Goal: Information Seeking & Learning: Learn about a topic

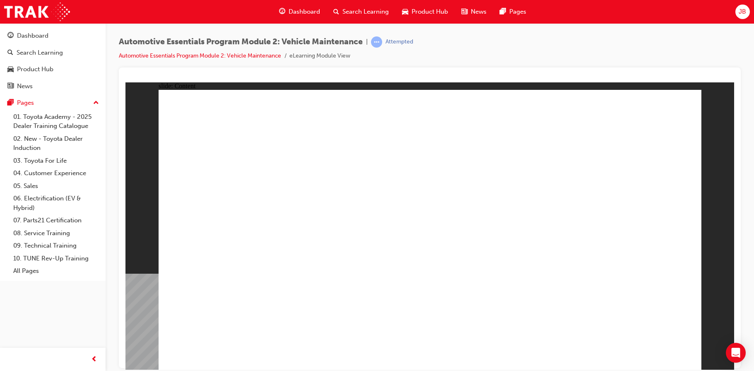
drag, startPoint x: 679, startPoint y: 111, endPoint x: 666, endPoint y: 114, distance: 13.7
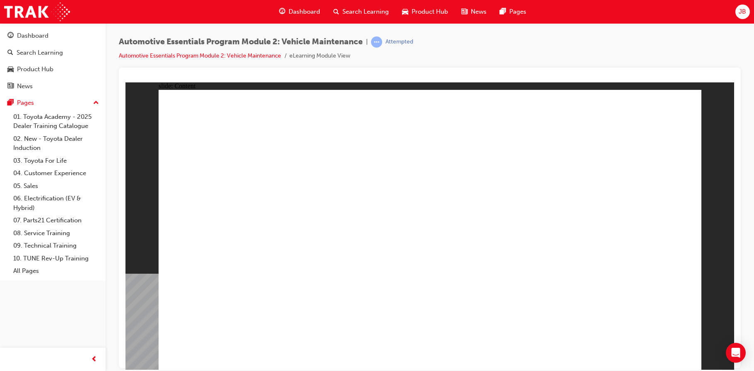
radio input "true"
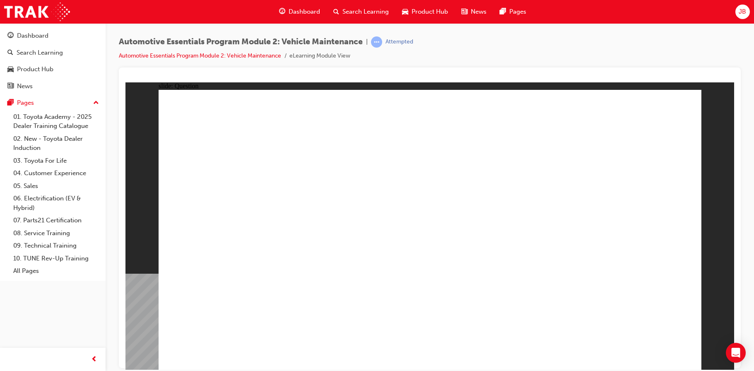
radio input "true"
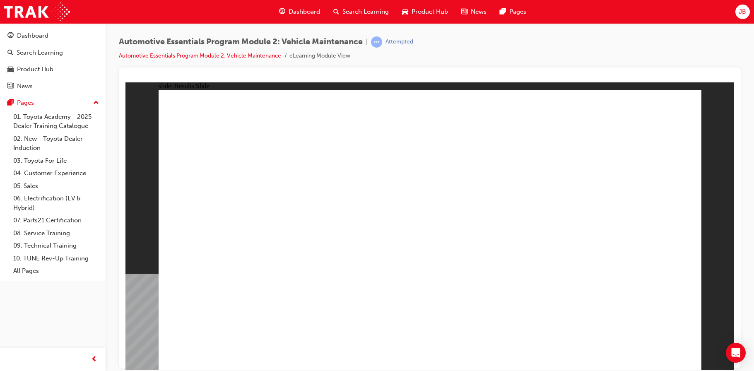
click at [36, 39] on div "Dashboard" at bounding box center [32, 36] width 31 height 10
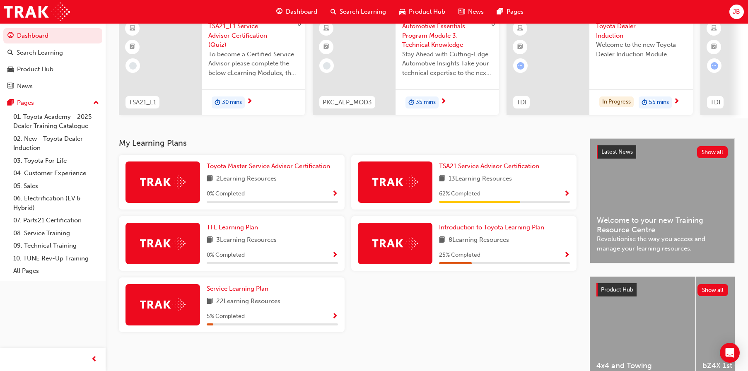
scroll to position [83, 0]
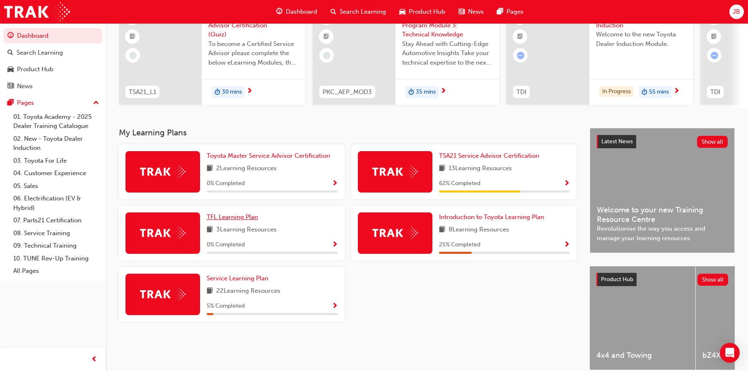
click at [243, 218] on span "TFL Learning Plan" at bounding box center [232, 216] width 51 height 7
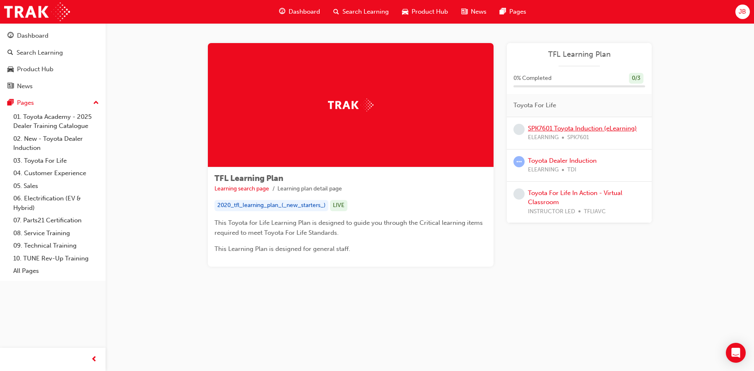
click at [568, 128] on link "SPK7601 Toyota Induction (eLearning)" at bounding box center [582, 128] width 109 height 7
click at [553, 161] on link "Toyota Dealer Induction" at bounding box center [562, 160] width 69 height 7
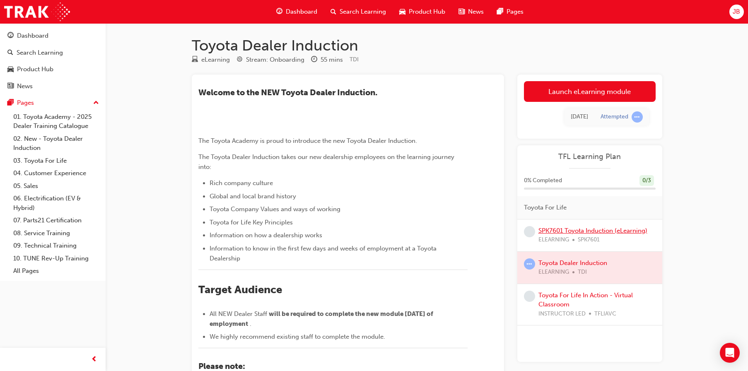
click at [549, 230] on link "SPK7601 Toyota Induction (eLearning)" at bounding box center [592, 230] width 109 height 7
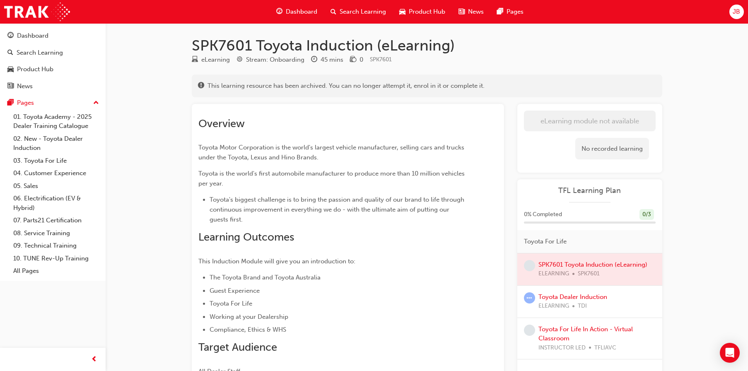
click at [209, 87] on span "This learning resource has been archived. You can no longer attempt it, enrol i…" at bounding box center [345, 86] width 277 height 10
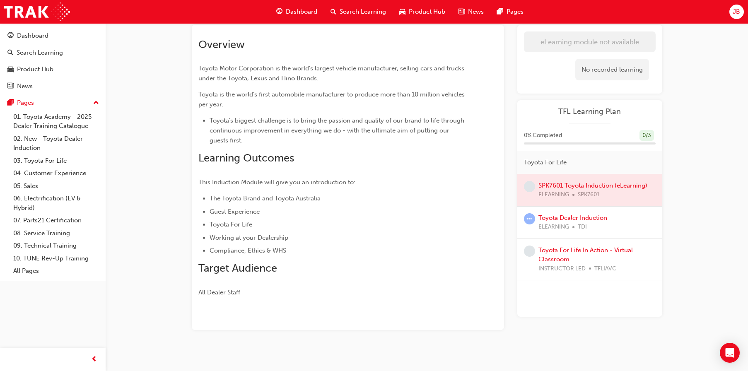
scroll to position [85, 0]
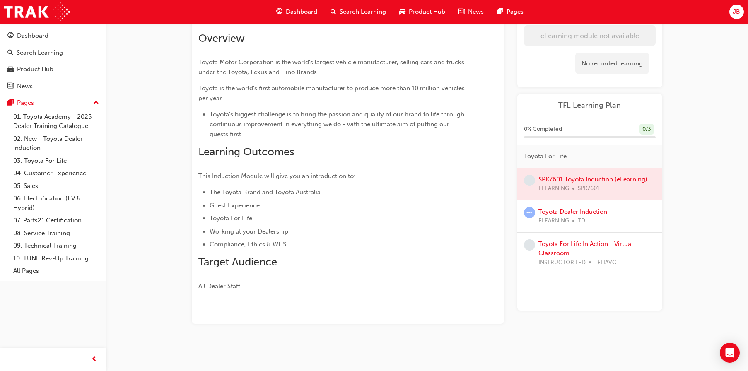
click at [547, 213] on link "Toyota Dealer Induction" at bounding box center [572, 211] width 69 height 7
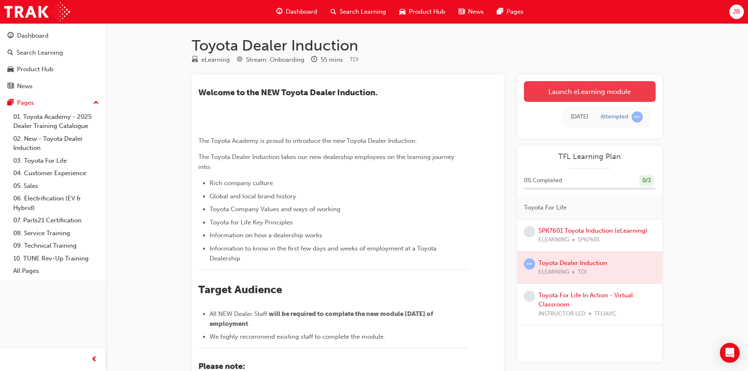
click at [544, 94] on link "Launch eLearning module" at bounding box center [590, 91] width 132 height 21
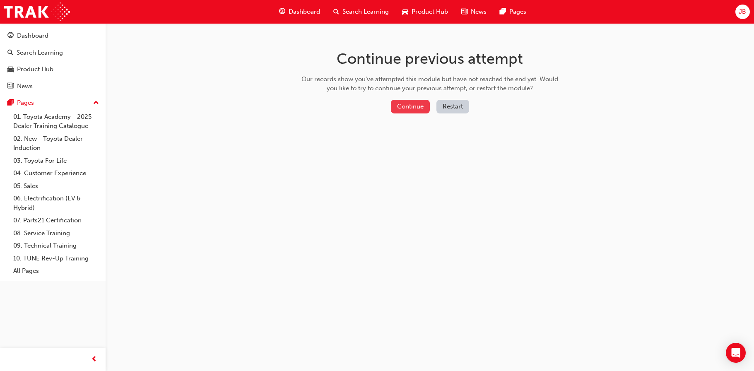
click at [424, 104] on button "Continue" at bounding box center [410, 107] width 39 height 14
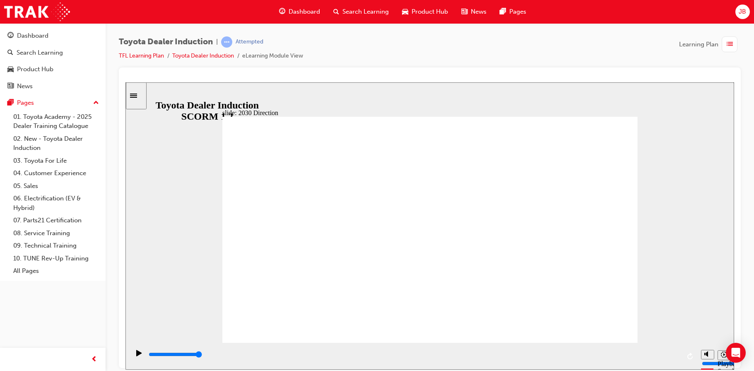
type input "5000"
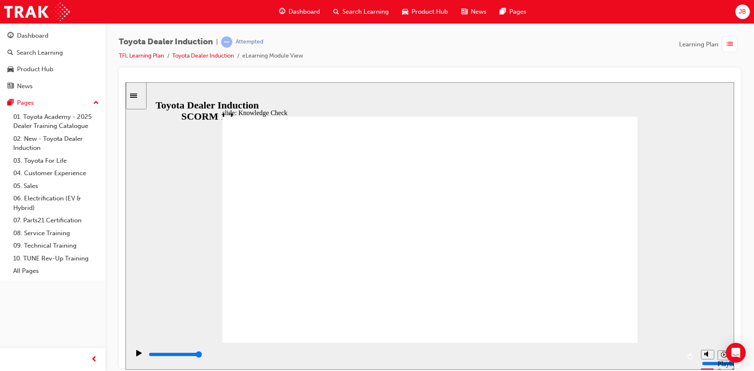
type input "h"
type input "ha"
type input "hap"
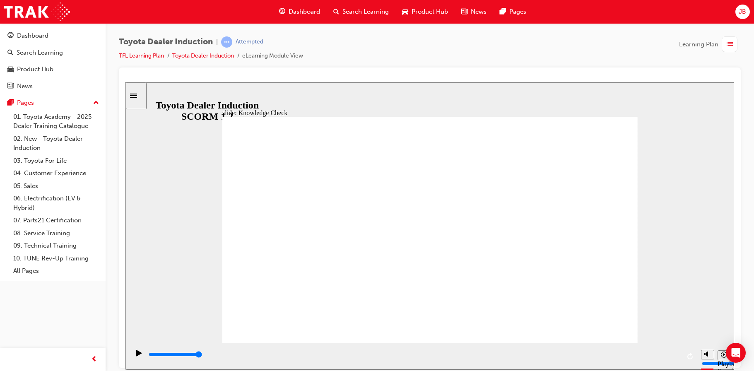
type input "hap"
type input "happ"
type input "happi"
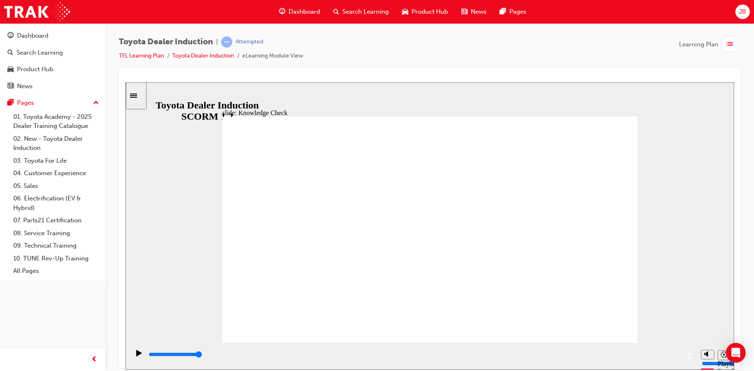
type input "happin"
type input "happine"
type input "happines"
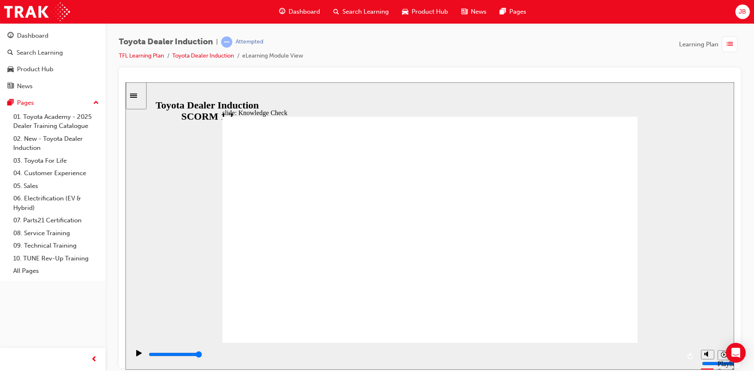
type input "happines"
type input "happiness"
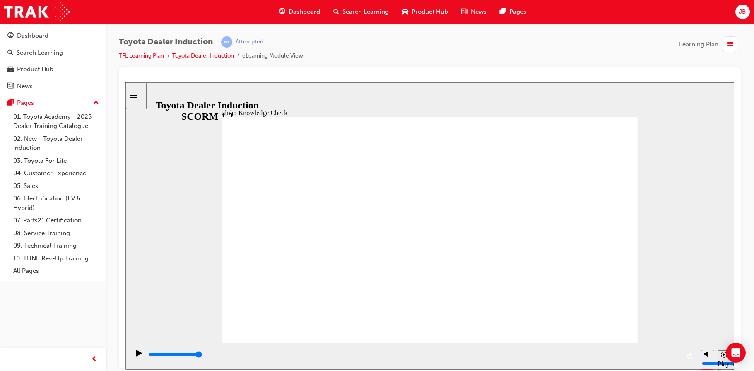
type input "happiness"
type input "5000"
type input "m"
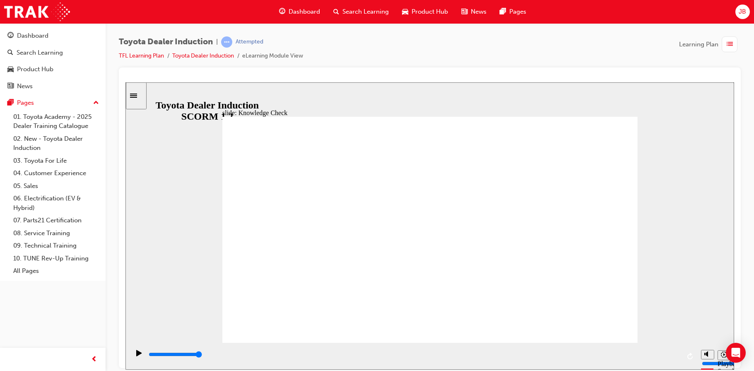
type input "m"
type input "mo"
type input "mob"
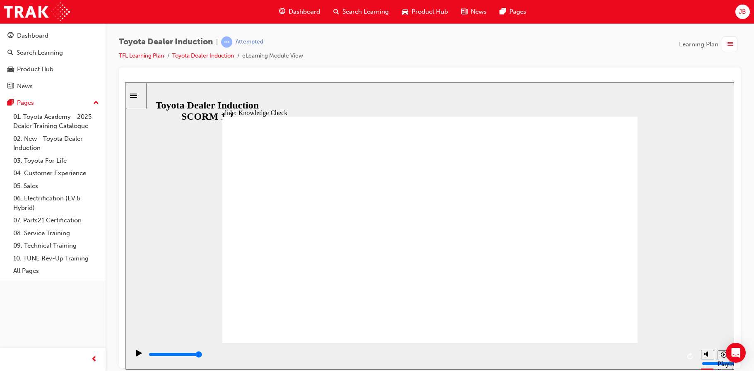
type input "mobl"
type input "mobli"
type input "mobl"
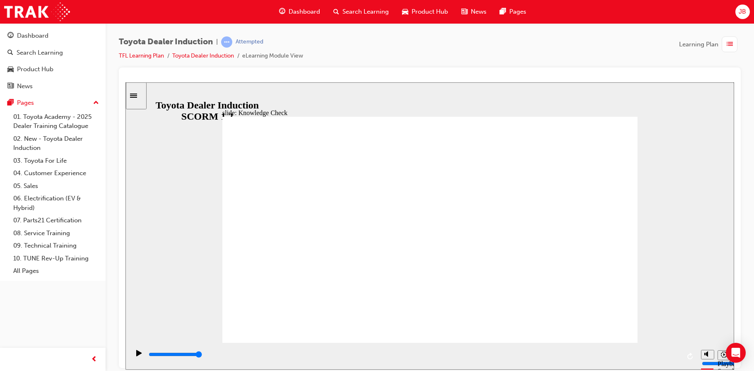
type input "mobl"
type input "moble"
type input "mobl"
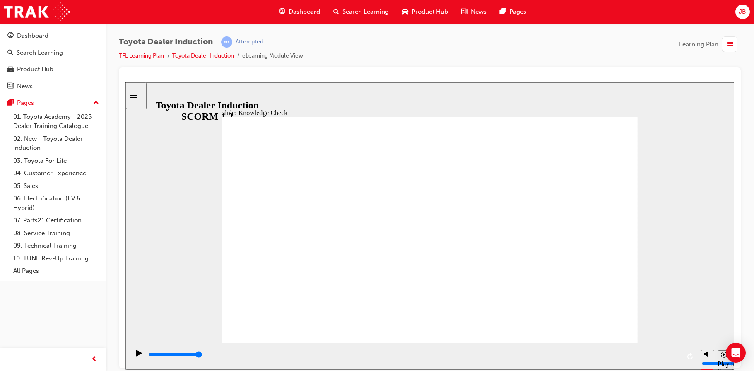
type input "mob"
type input "mobi"
type input "mobil"
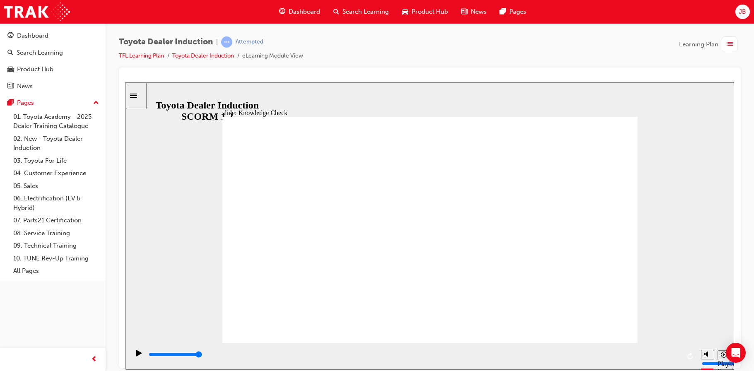
type input "mobil"
type input "mobile"
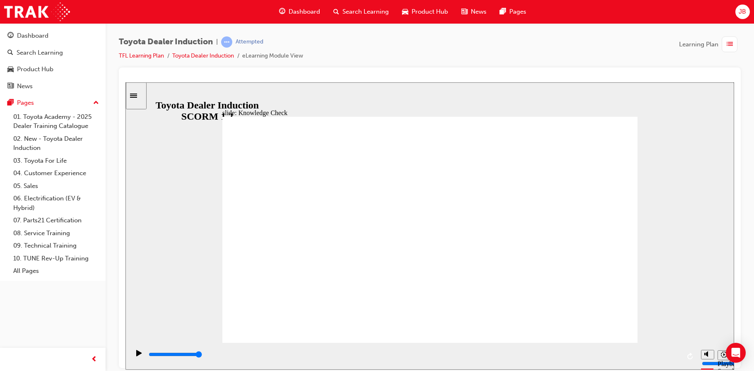
type input "mobile"
type input "800"
type input "mobile"
drag, startPoint x: 335, startPoint y: 240, endPoint x: 319, endPoint y: 241, distance: 16.2
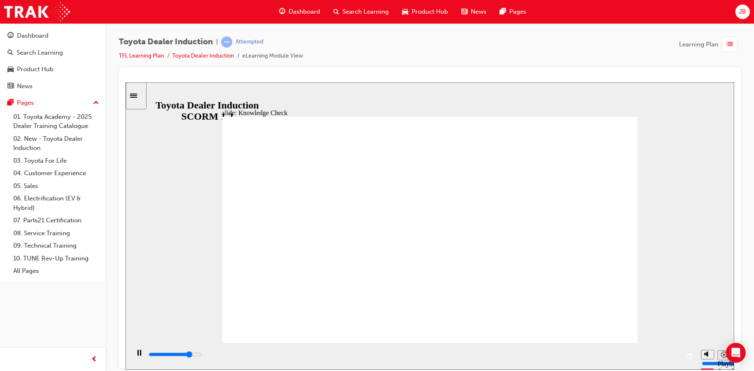
type input "5000"
type input "mov"
type input "5000"
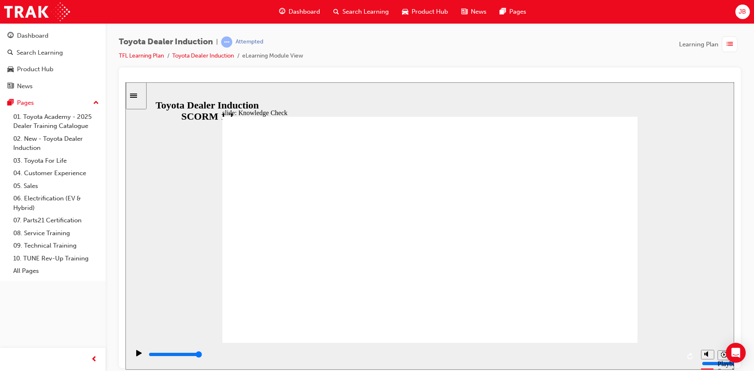
type input "move"
type input "moved"
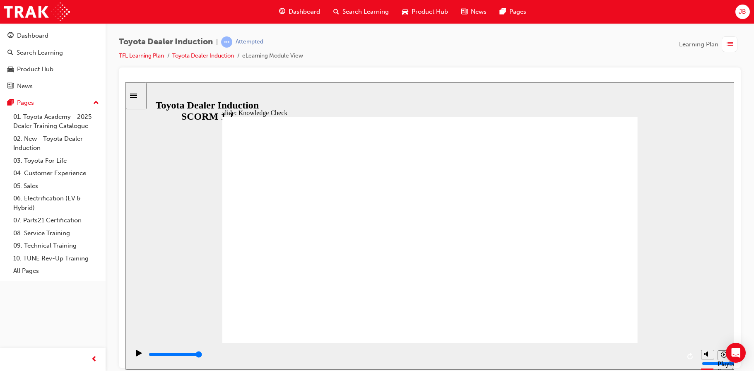
type input "moved"
type input "6500"
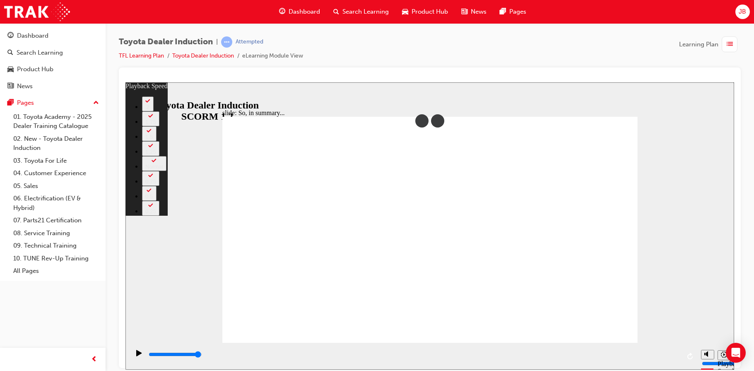
type input "128"
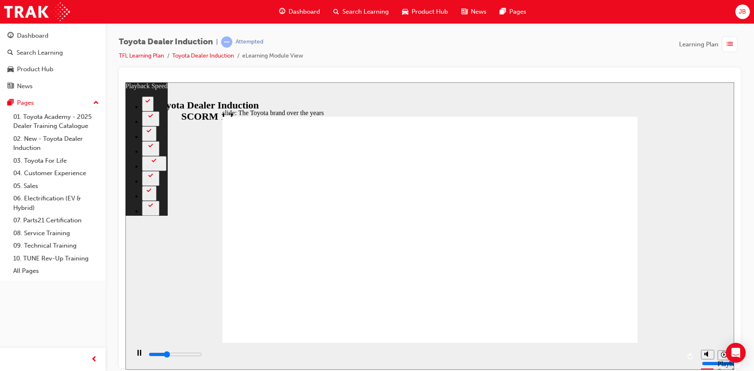
type input "2700"
type input "0"
type input "3000"
type input "0"
type input "3200"
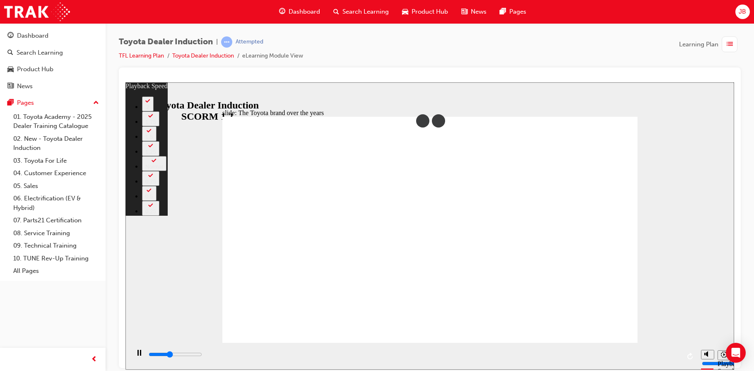
type input "1"
type input "3500"
type input "1"
type input "3800"
type input "1"
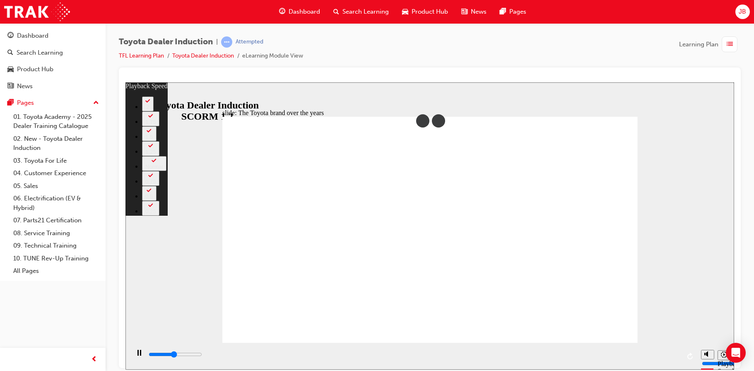
type input "4000"
type input "1"
type input "4300"
type input "2"
type input "4600"
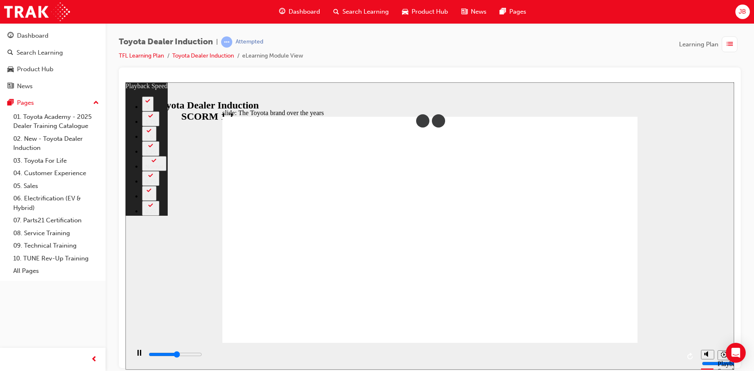
type input "2"
type input "4800"
type input "2"
type input "5100"
type input "2"
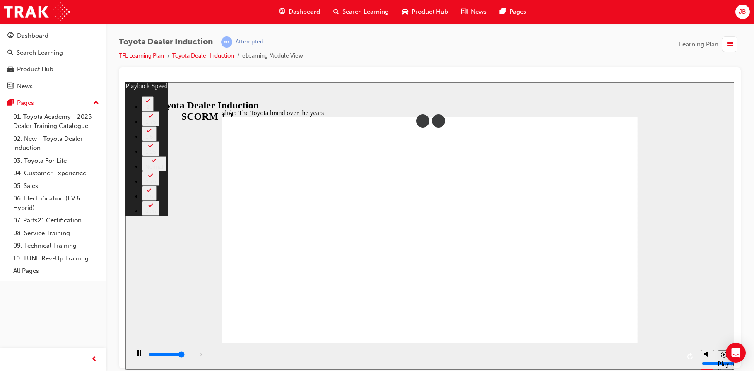
type input "5400"
type input "3"
type input "5600"
type input "3"
type input "5600"
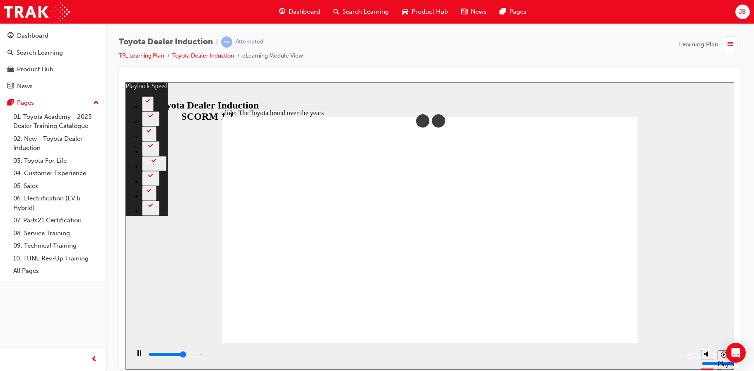
type input "3"
type input "5900"
type input "3"
type input "6200"
type input "3"
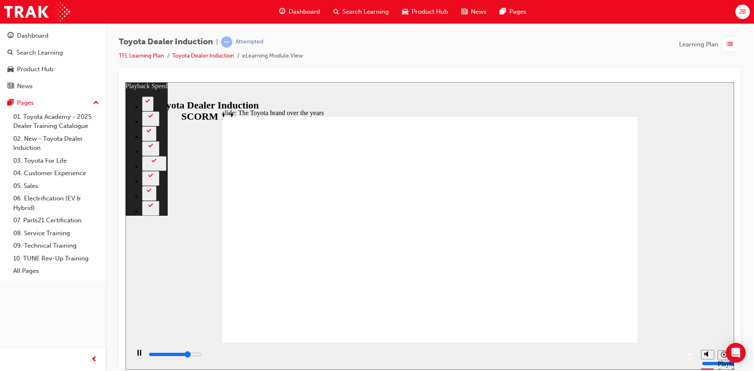
type input "6400"
type input "4"
type input "6600"
type input "4"
type input "6700"
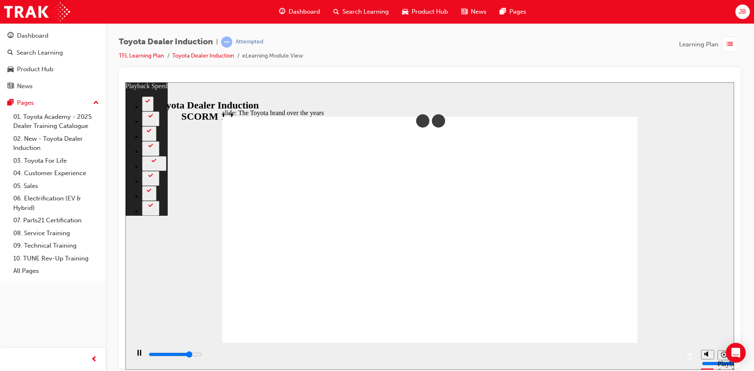
type input "4"
type input "7000"
type input "4"
type input "7200"
type input "5"
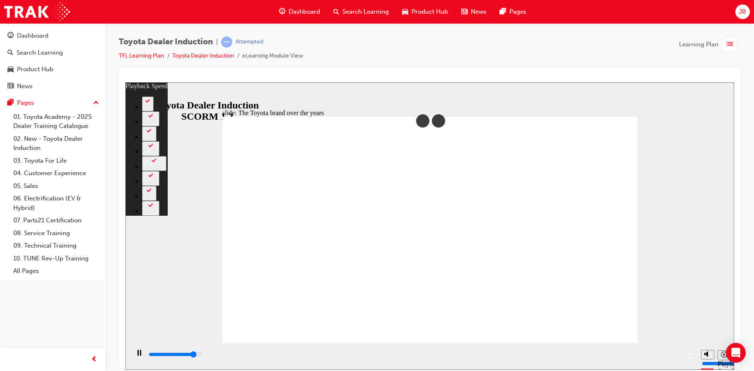
type input "7500"
type input "5"
type input "7600"
type input "5"
type input "7700"
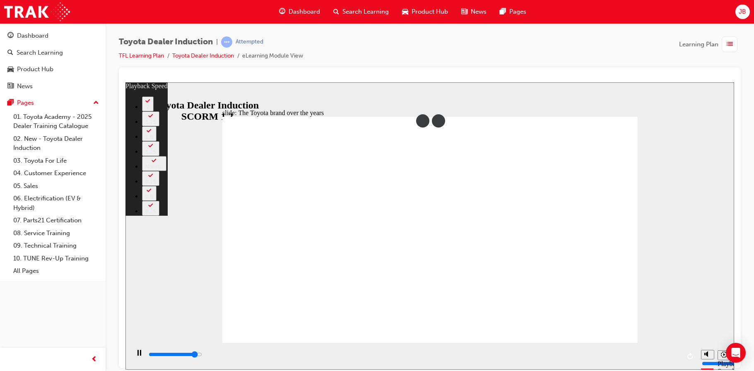
type input "5"
type input "8000"
type input "5"
type input "8300"
type input "6"
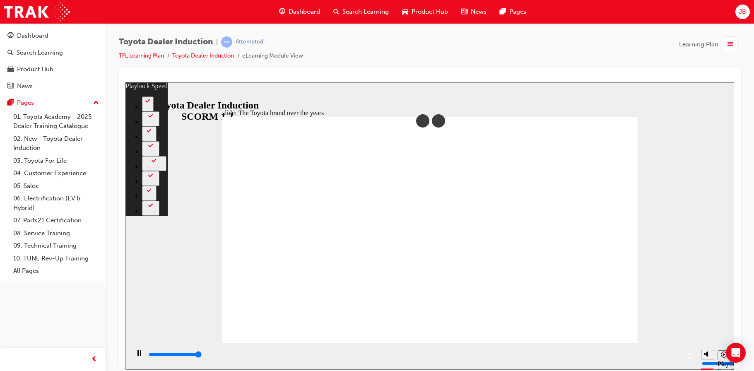
type input "8400"
type input "165"
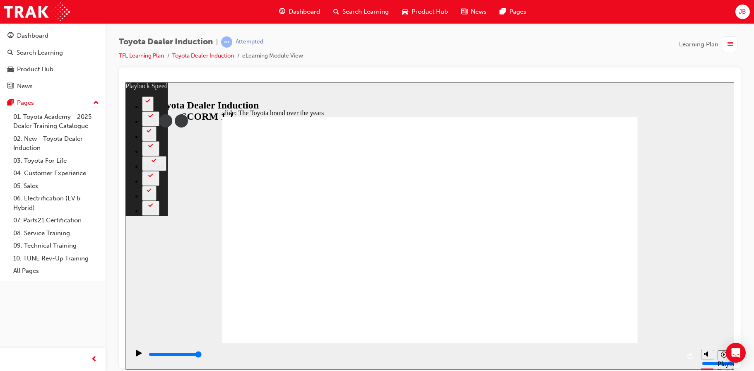
drag, startPoint x: 602, startPoint y: 307, endPoint x: 604, endPoint y: 314, distance: 6.9
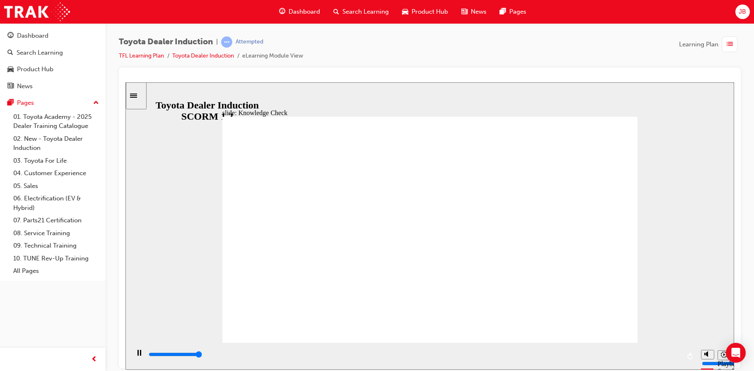
type input "5000"
radio input "true"
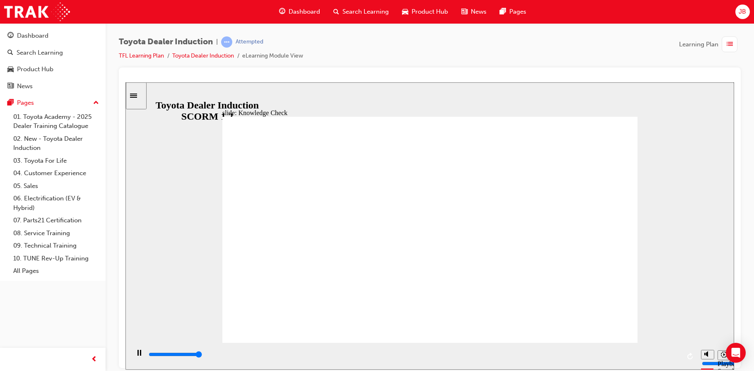
type input "5000"
radio input "true"
type input "2000"
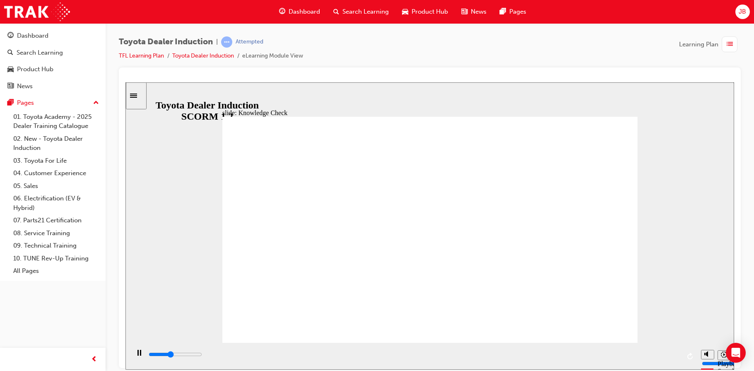
radio input "true"
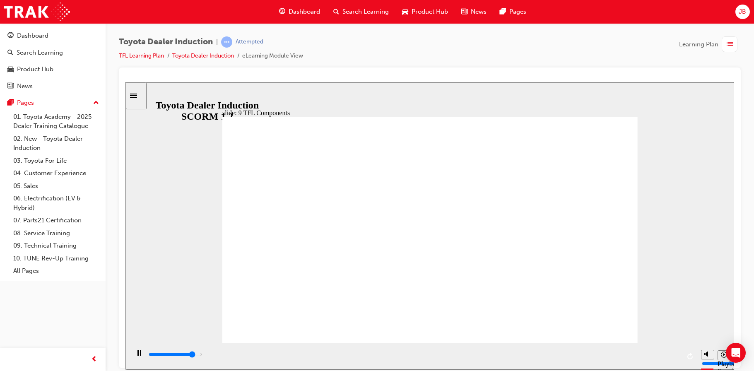
drag, startPoint x: 341, startPoint y: 307, endPoint x: 368, endPoint y: 300, distance: 28.3
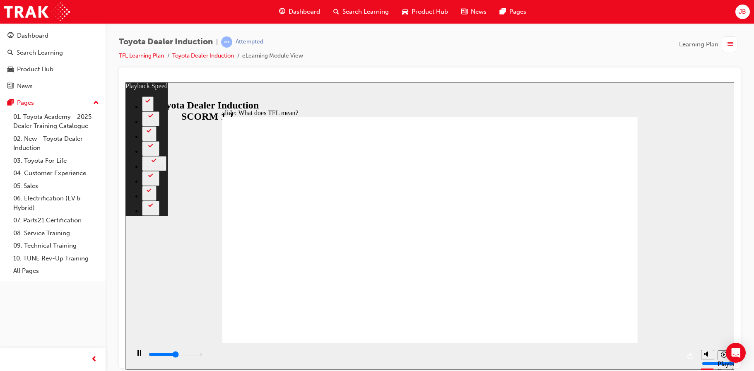
type input "5500"
type input "0"
type input "5700"
type input "0"
type input "6000"
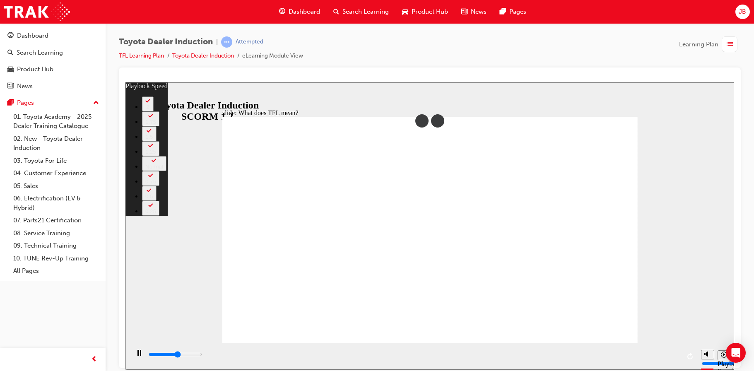
type input "1"
type input "6200"
type input "1"
type input "6500"
type input "1"
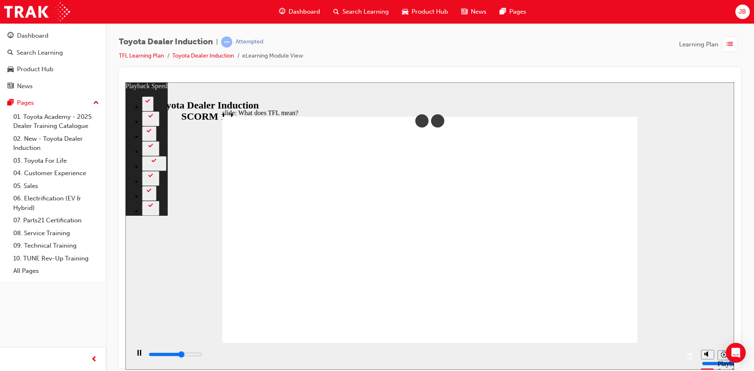
type input "6800"
type input "1"
type input "7000"
type input "2"
type input "7300"
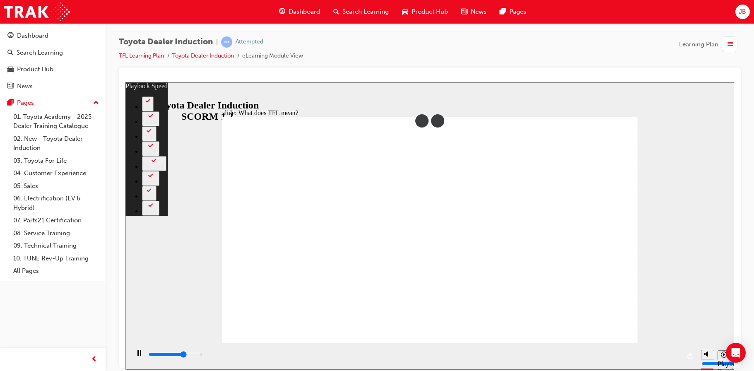
type input "2"
type input "7600"
type input "2"
type input "7800"
type input "2"
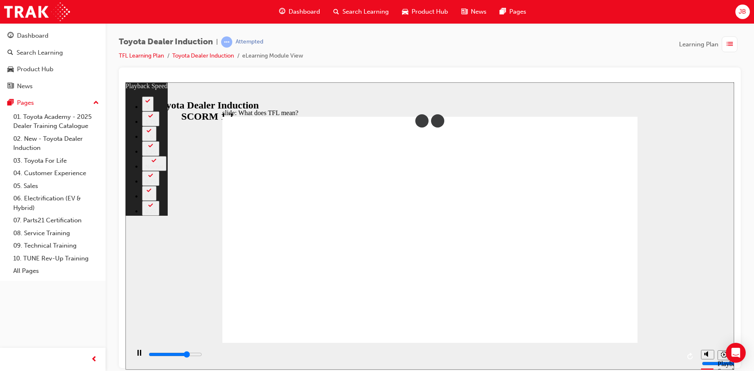
type input "8100"
type input "3"
type input "8400"
type input "3"
type input "8400"
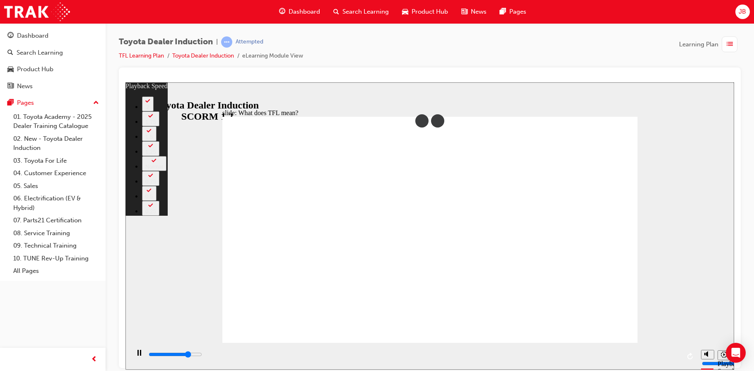
type input "3"
type input "8600"
type input "3"
type input "8900"
type input "3"
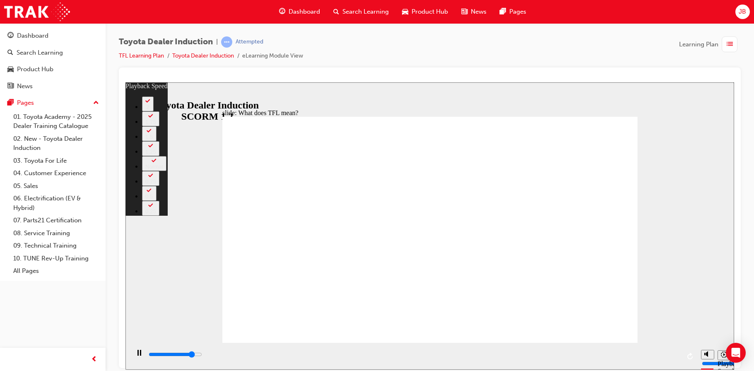
type input "9200"
type input "4"
type input "9400"
type input "4"
type input "9700"
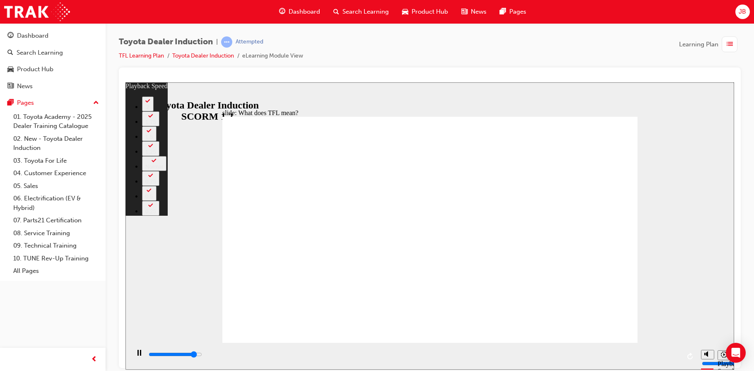
type input "4"
type input "10000"
type input "5"
type input "10200"
type input "5"
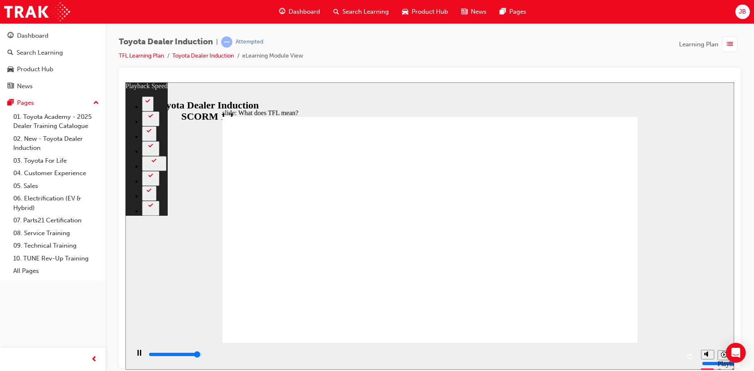
type input "10500"
type input "5"
type input "10800"
type input "5"
type input "10800"
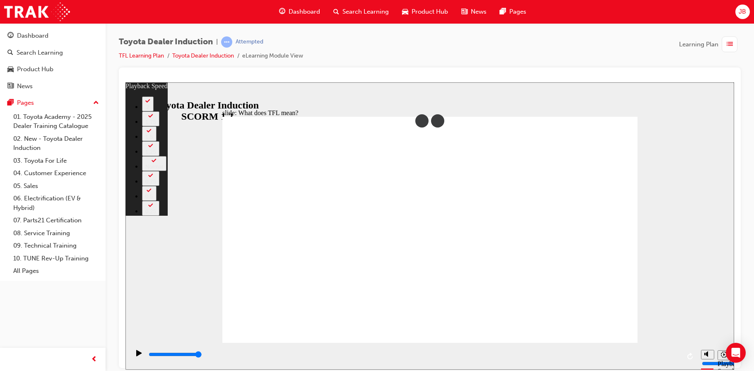
type input "139"
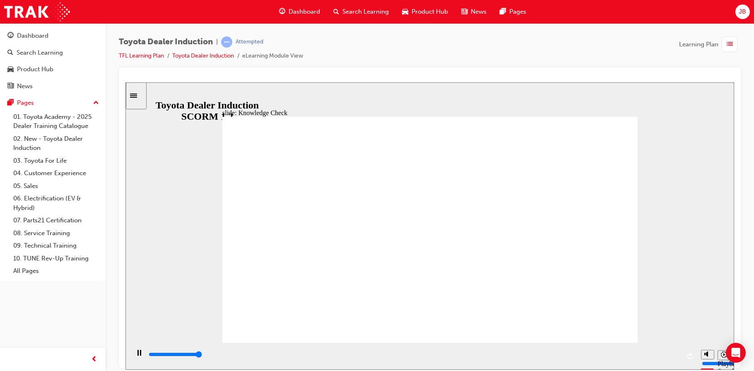
type input "5000"
radio input "true"
type input "1200"
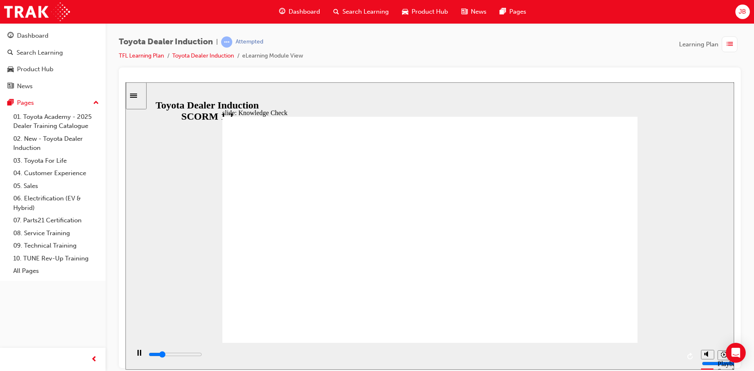
radio input "true"
click at [202, 356] on input "slide progress" at bounding box center [175, 354] width 53 height 7
type input "42300"
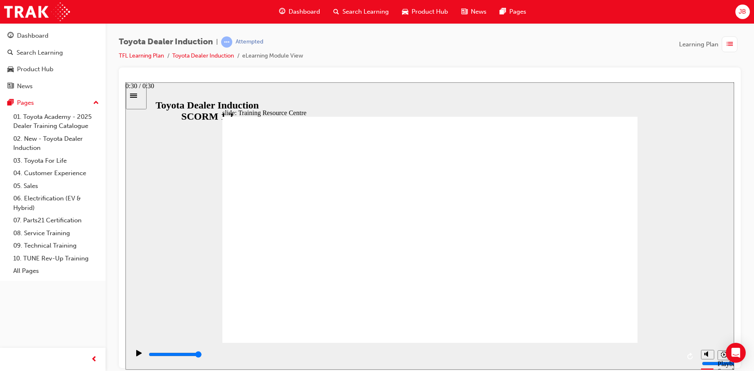
click at [674, 357] on div "playback controls" at bounding box center [414, 354] width 532 height 9
type input "5000"
radio input "false"
radio input "true"
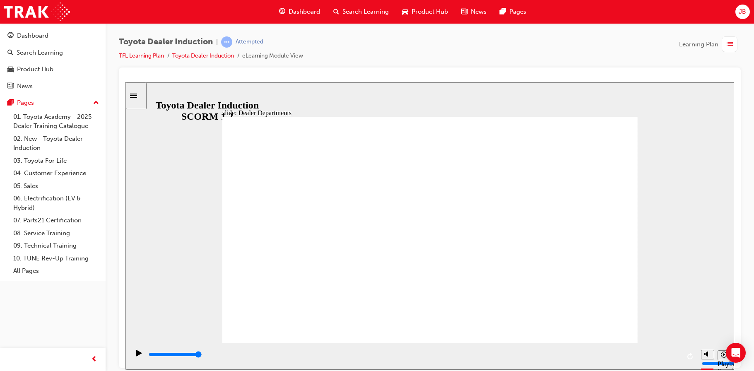
click at [674, 357] on div "playback controls" at bounding box center [414, 354] width 532 height 9
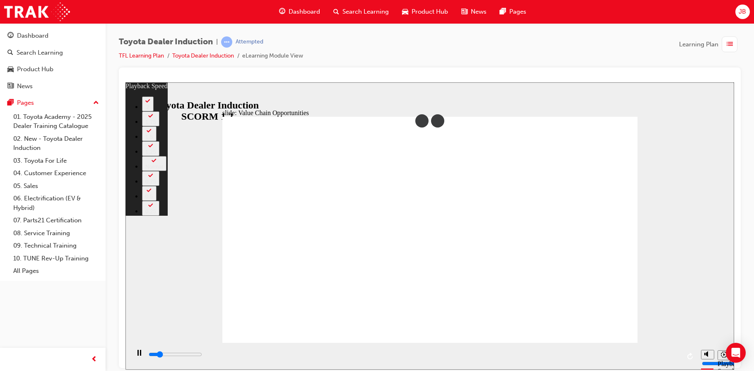
type input "1900"
type input "0"
type input "2200"
type input "1"
type input "2400"
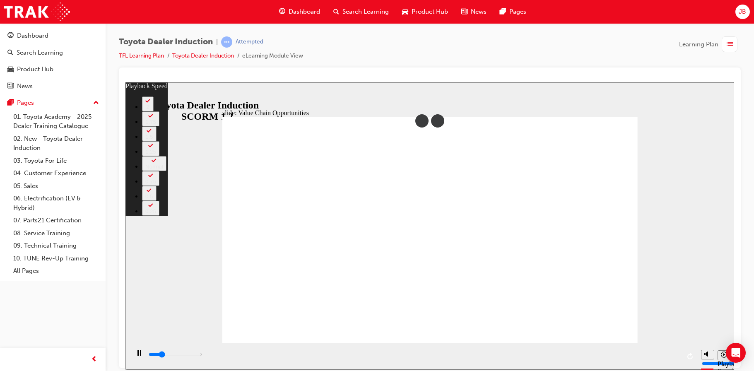
type input "1"
type input "2700"
type input "1"
type input "2900"
type input "1"
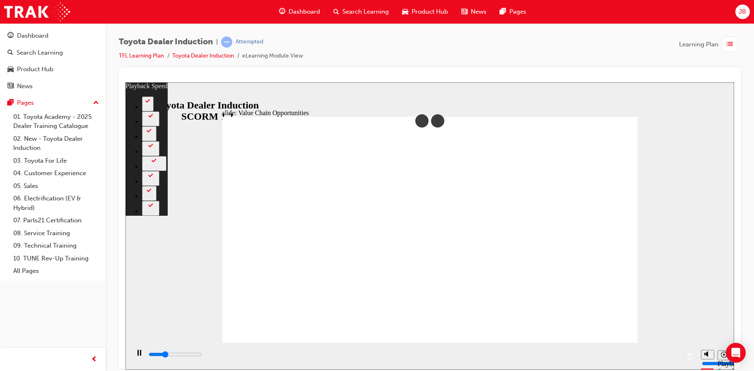
type input "3200"
type input "2"
type input "3500"
type input "2"
type input "3700"
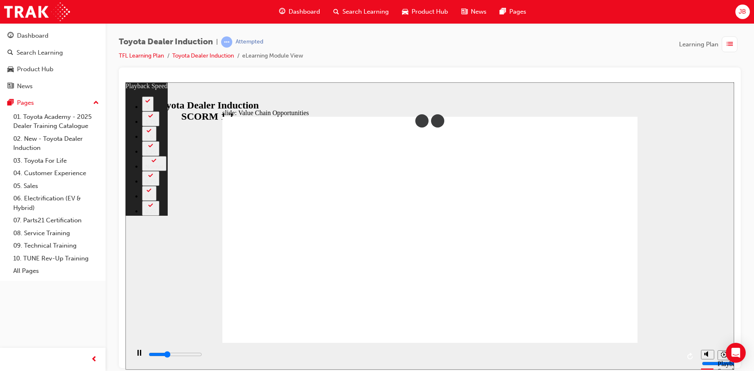
type input "2"
type input "4000"
type input "2"
type input "4200"
type input "63"
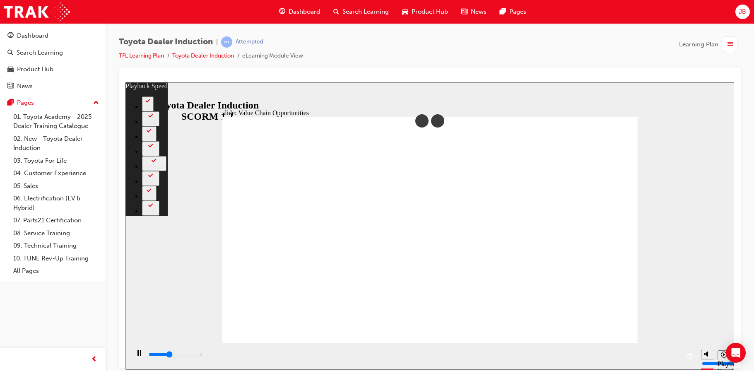
type input "4200"
type input "63"
type input "4200"
type input "63"
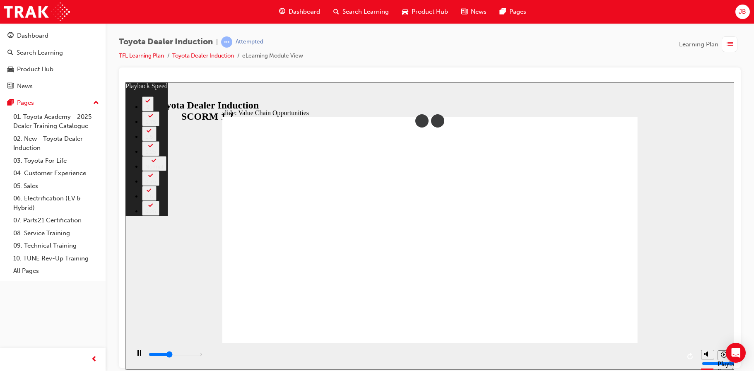
type input "4300"
type input "63"
type input "4500"
type input "64"
type input "4800"
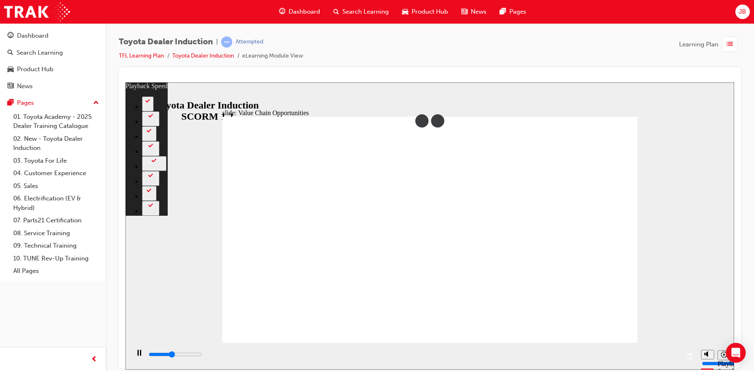
type input "64"
type input "5000"
type input "64"
type input "5100"
type input "64"
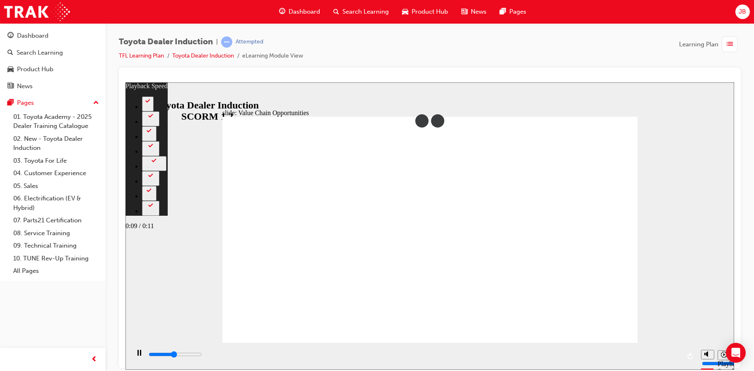
type input "5300"
type input "64"
type input "5500"
type input "64"
click at [202, 355] on input "slide progress" at bounding box center [175, 354] width 53 height 7
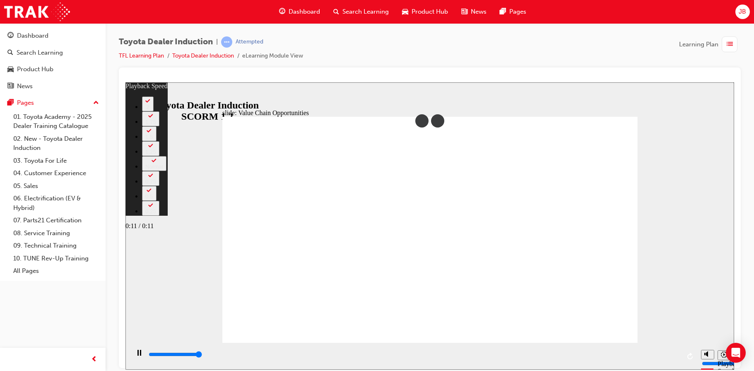
type input "11300"
type input "64"
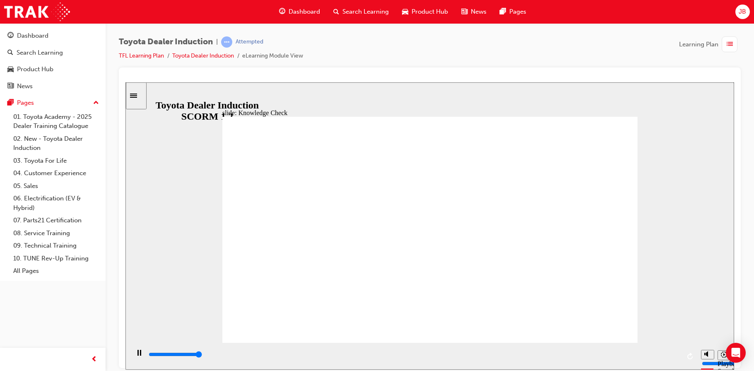
type input "5000"
radio input "true"
type input "5000"
radio input "true"
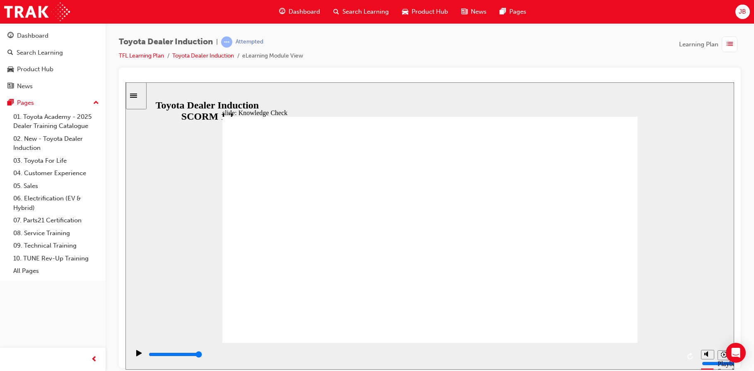
type input "1200"
radio input "true"
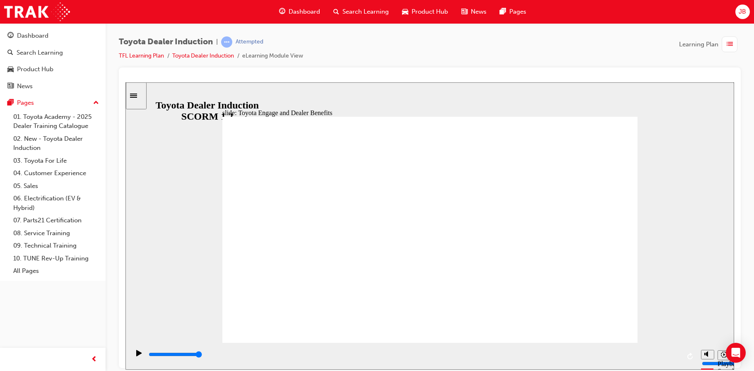
click at [670, 354] on div "playback controls" at bounding box center [414, 354] width 532 height 9
click at [202, 355] on input "slide progress" at bounding box center [175, 354] width 53 height 7
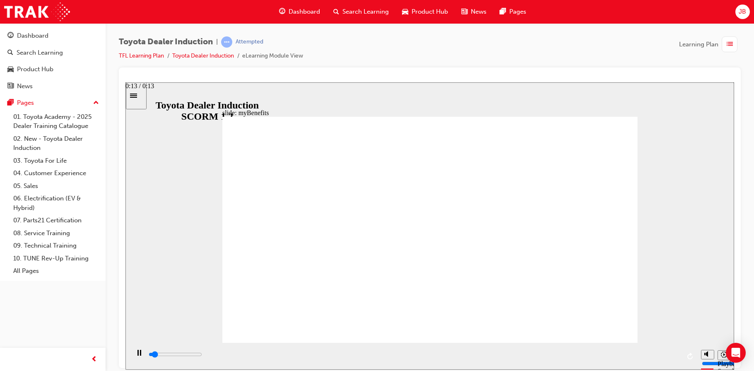
click at [202, 355] on input "slide progress" at bounding box center [175, 354] width 53 height 7
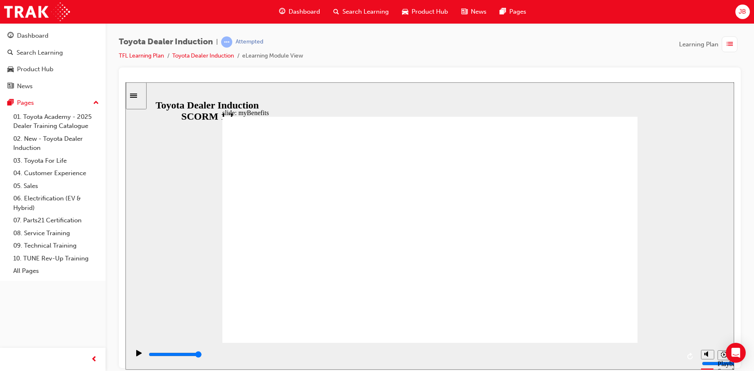
drag, startPoint x: 341, startPoint y: 191, endPoint x: 346, endPoint y: 189, distance: 5.2
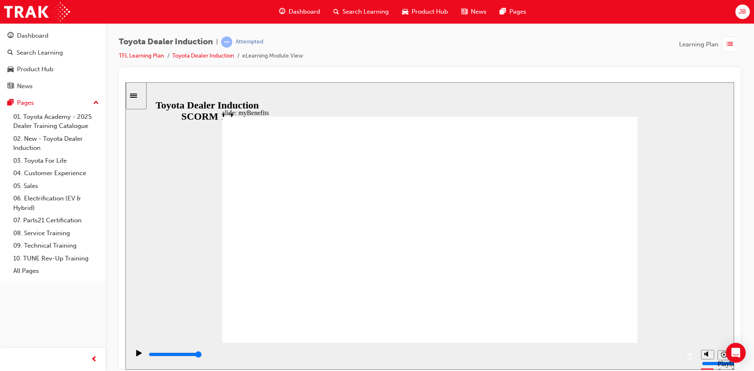
drag, startPoint x: 472, startPoint y: 197, endPoint x: 426, endPoint y: 215, distance: 50.0
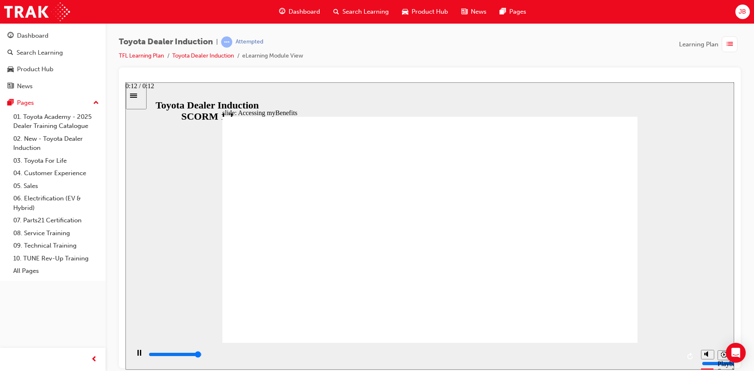
click at [673, 357] on div "playback controls" at bounding box center [414, 354] width 532 height 9
drag, startPoint x: 376, startPoint y: 154, endPoint x: 322, endPoint y: 154, distance: 54.7
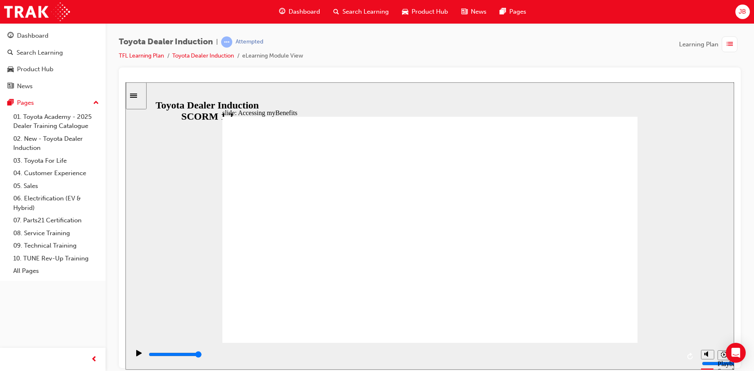
type input "5000"
type input "t"
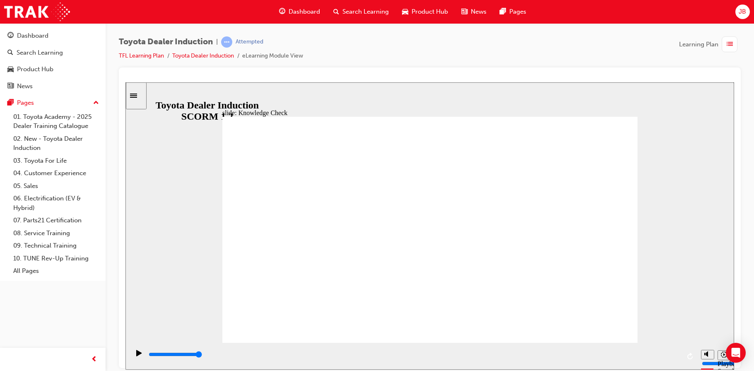
type input "to"
type input "toy"
type input "toyo"
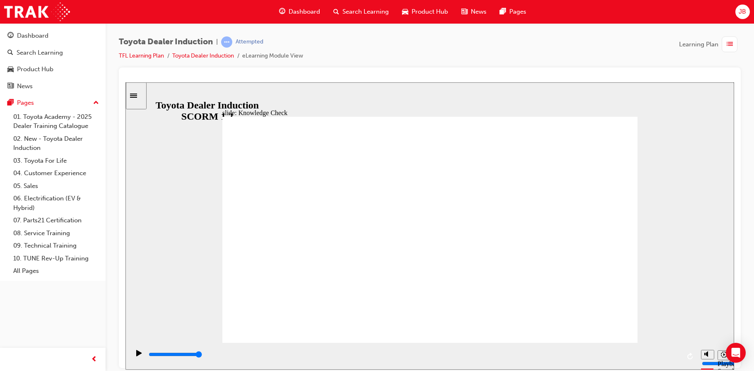
type input "toyo"
type input "toyot"
type input "toyota"
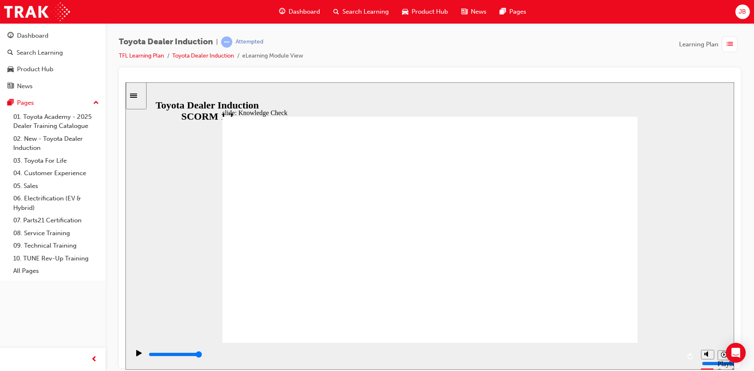
type input "toyota"
type input "toyota e"
type input "toyota en"
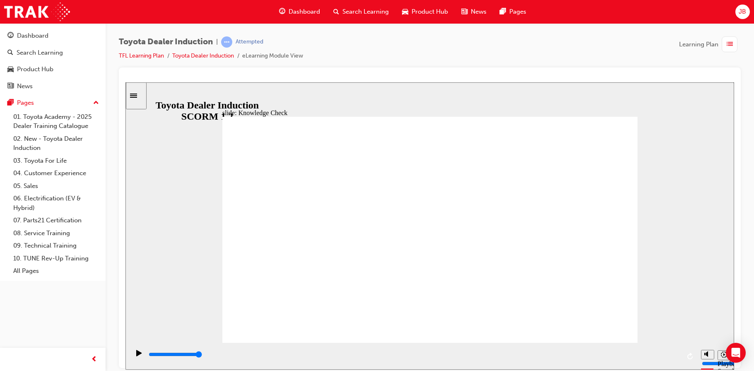
type input "toyota en"
type input "toyota eng"
type input "toyota enge"
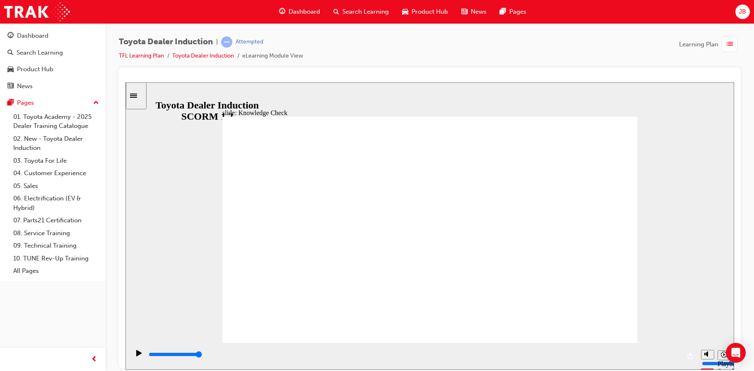
type input "toyota eng"
type input "toyota enga"
type input "toyota engag"
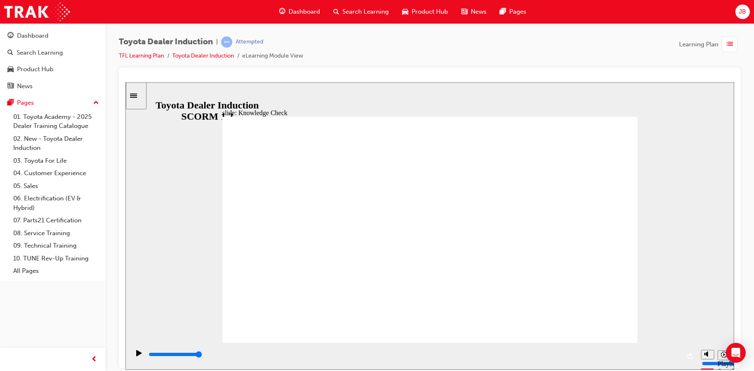
type input "toyota engag"
type input "toyota engage"
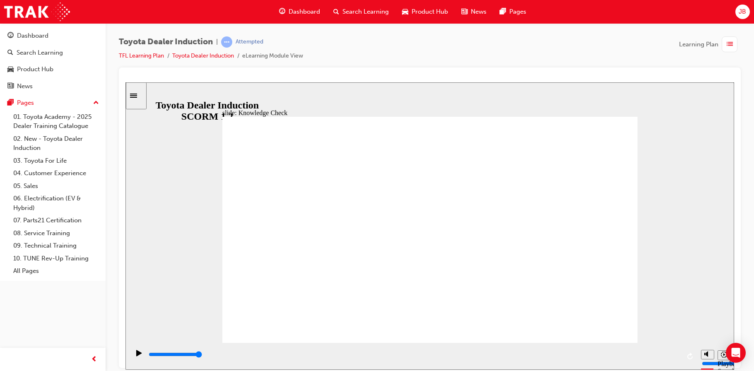
type input "oyota engage"
type input "Toyota engage"
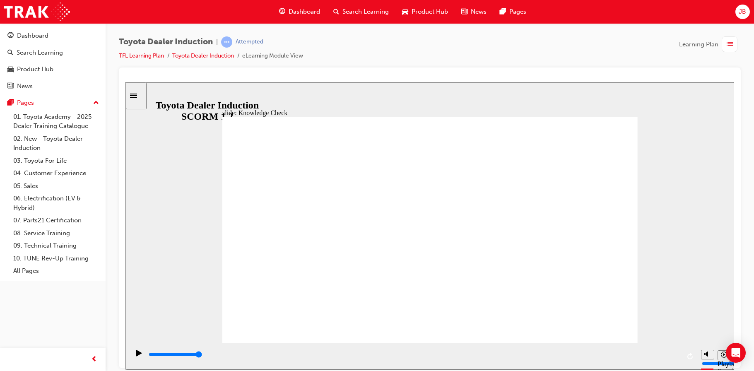
type input "Toyota engage a"
type input "Toyota engage ap"
type input "Toyota engage app"
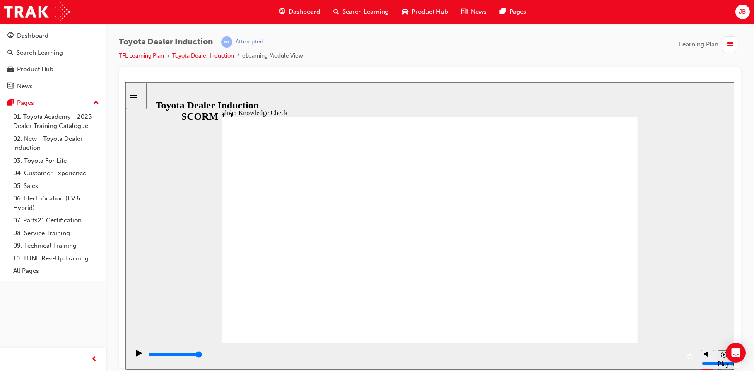
type input "Toyota engage app"
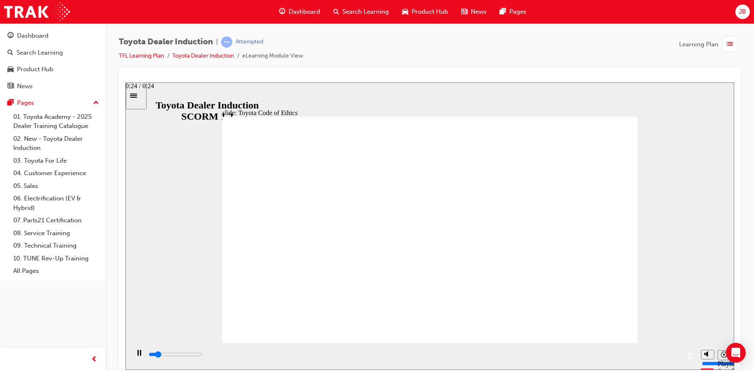
click at [202, 355] on input "slide progress" at bounding box center [175, 354] width 53 height 7
click at [675, 353] on div "playback controls" at bounding box center [414, 354] width 532 height 9
click at [648, 352] on div "playback controls" at bounding box center [414, 354] width 532 height 9
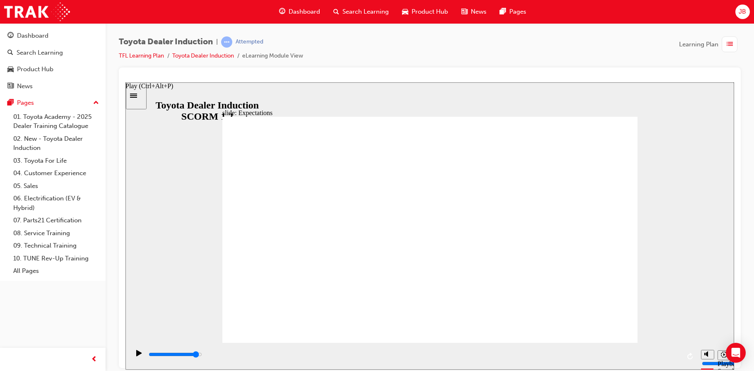
click at [140, 351] on div "Play (Ctrl+Alt+P)" at bounding box center [139, 356] width 14 height 14
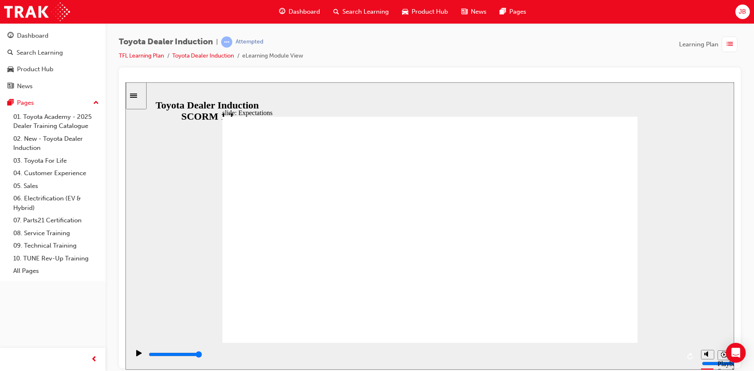
click at [658, 354] on div "playback controls" at bounding box center [414, 354] width 532 height 9
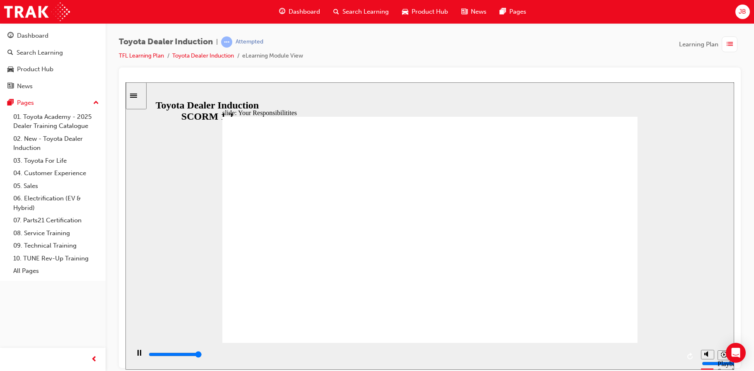
type input "8400"
checkbox input "true"
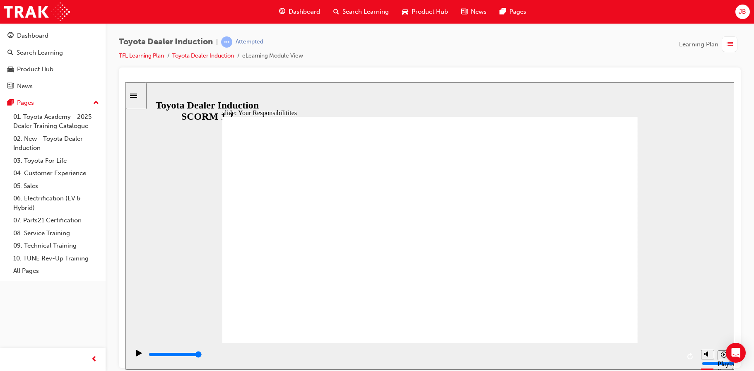
checkbox input "true"
drag, startPoint x: 263, startPoint y: 286, endPoint x: 518, endPoint y: 254, distance: 257.0
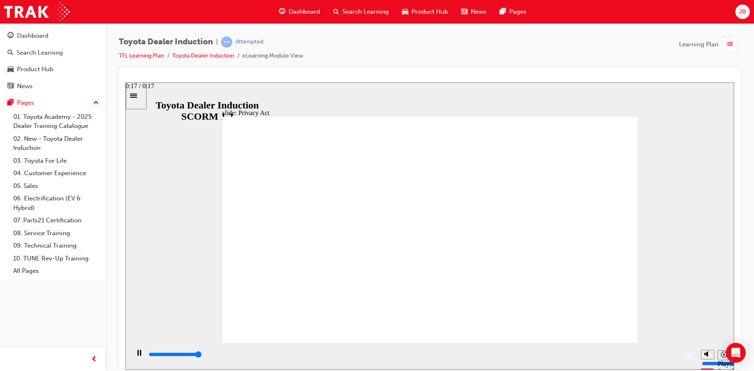
click at [673, 358] on div "playback controls" at bounding box center [414, 354] width 532 height 9
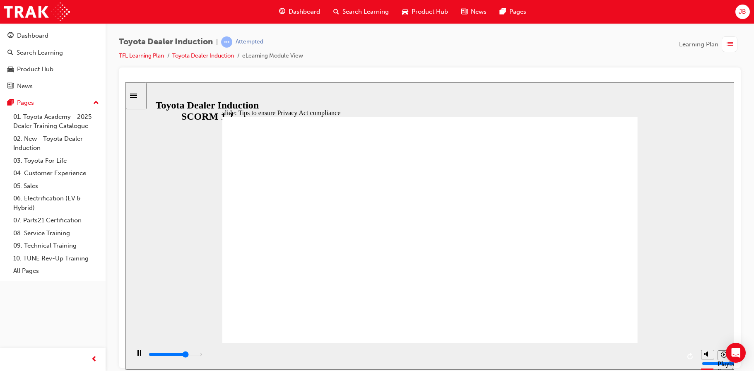
drag, startPoint x: 375, startPoint y: 217, endPoint x: 374, endPoint y: 227, distance: 10.4
drag, startPoint x: 375, startPoint y: 289, endPoint x: 379, endPoint y: 297, distance: 9.6
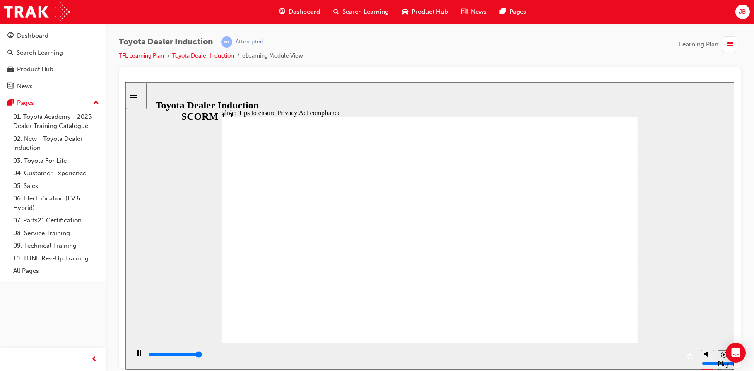
click at [677, 358] on div "playback controls" at bounding box center [414, 354] width 532 height 9
click at [137, 96] on icon "Sidebar Toggle" at bounding box center [133, 95] width 7 height 4
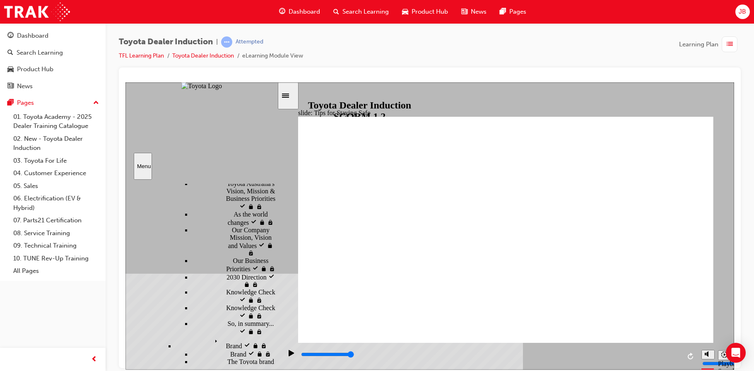
scroll to position [520, 0]
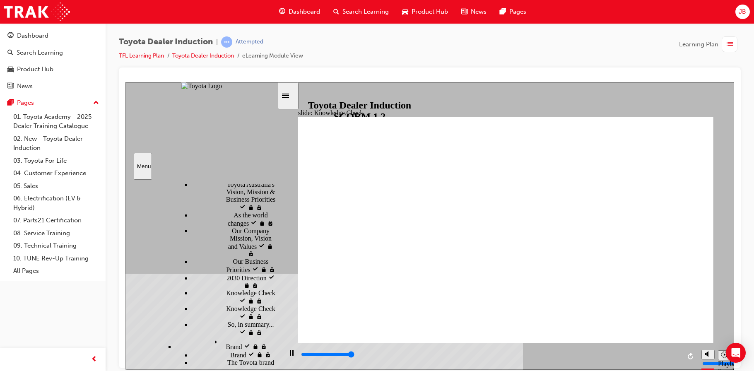
type input "5000"
checkbox input "true"
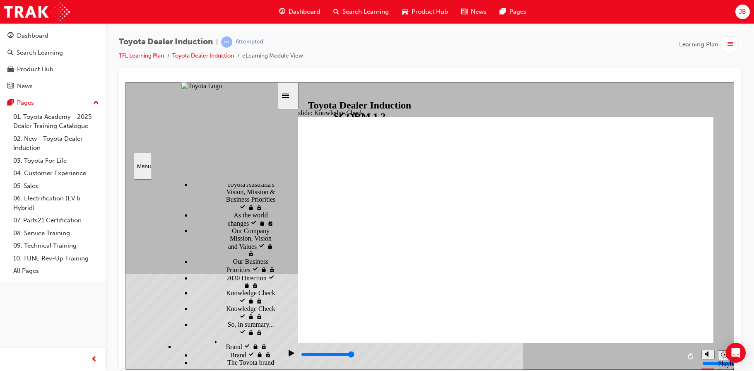
checkbox input "true"
type input "5000"
radio input "true"
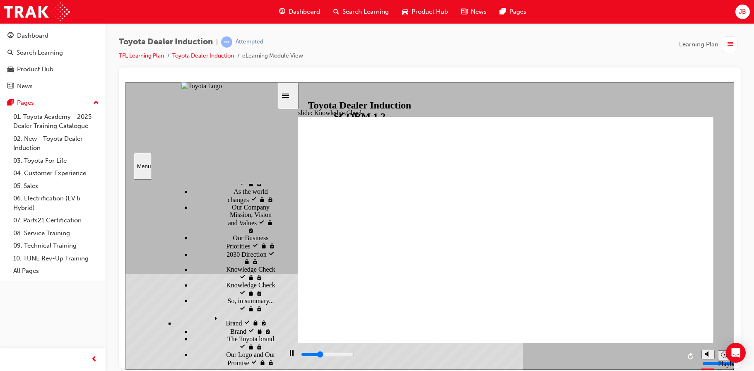
scroll to position [584, 0]
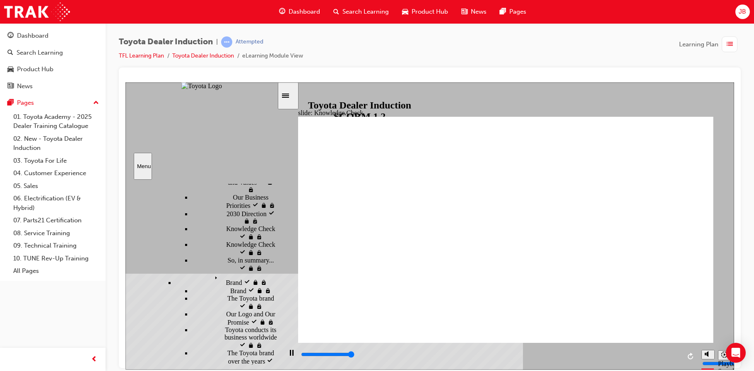
type input "5000"
checkbox input "true"
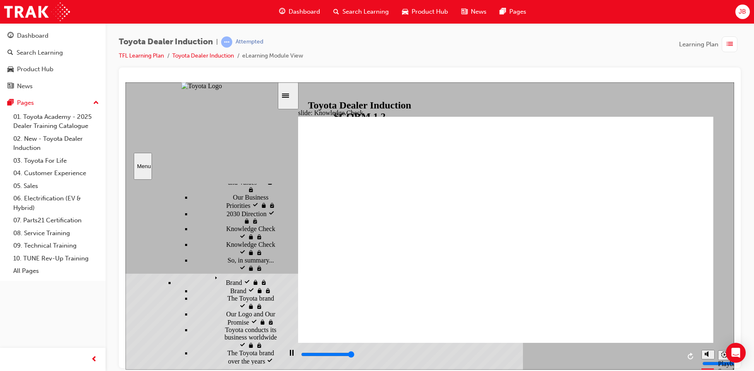
type input "5000"
checkbox input "true"
drag, startPoint x: 434, startPoint y: 248, endPoint x: 433, endPoint y: 255, distance: 6.7
checkbox input "true"
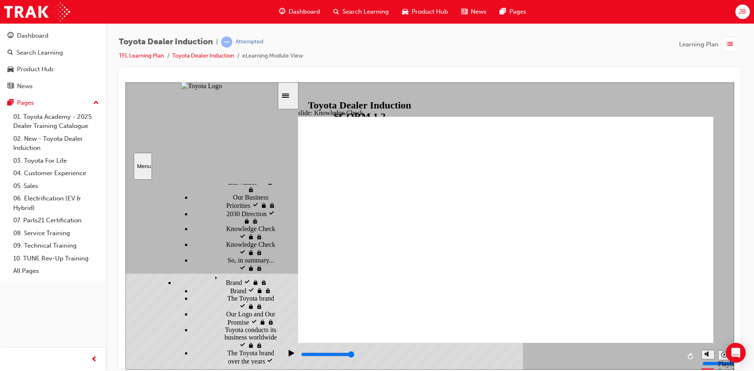
checkbox input "true"
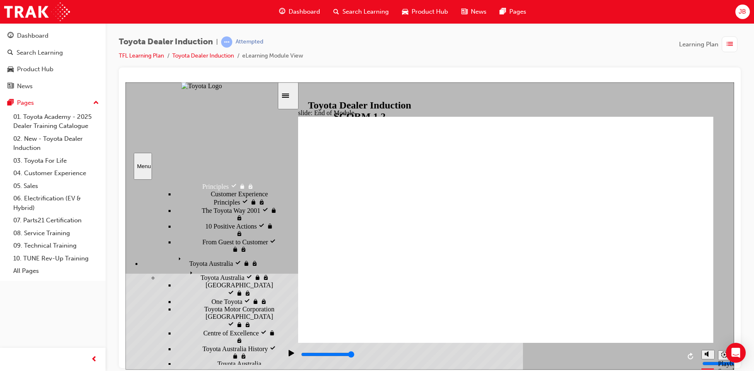
type input "9900"
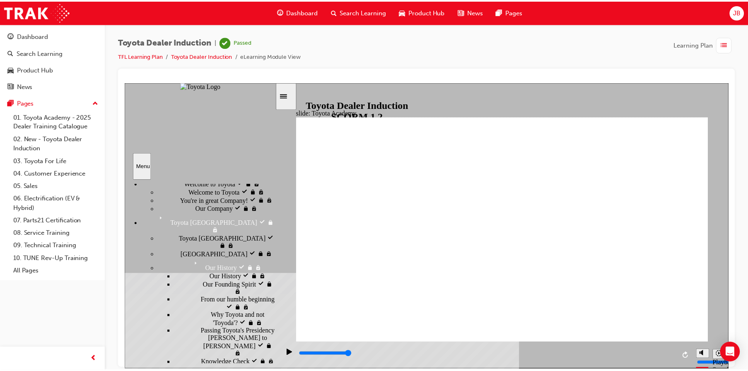
scroll to position [0, 0]
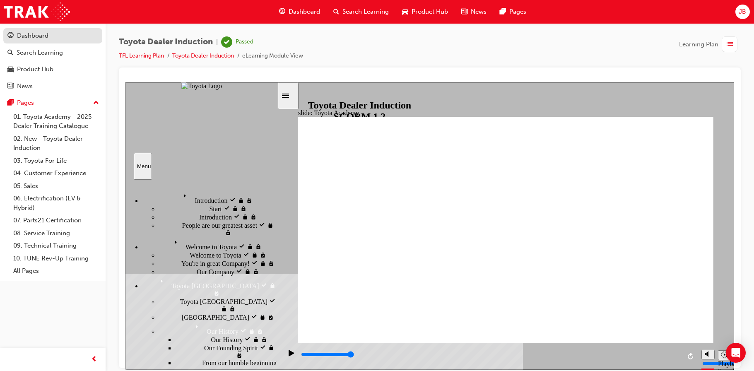
click at [65, 38] on div "Dashboard" at bounding box center [52, 36] width 91 height 10
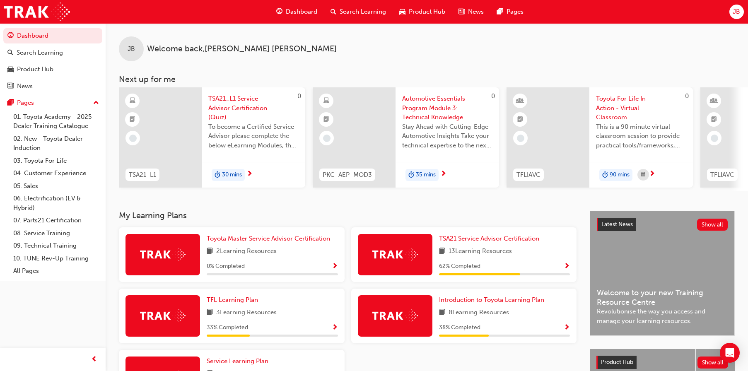
click at [221, 106] on span "TSA21_L1 Service Advisor Certification (Quiz)" at bounding box center [253, 108] width 90 height 28
click at [433, 116] on span "Automotive Essentials Program Module 3: Technical Knowledge" at bounding box center [447, 108] width 90 height 28
click at [684, 195] on div "JB Welcome back , [PERSON_NAME] Next up for me 0 TSA21_L1 TSA21_L1 Service Advi…" at bounding box center [427, 117] width 642 height 188
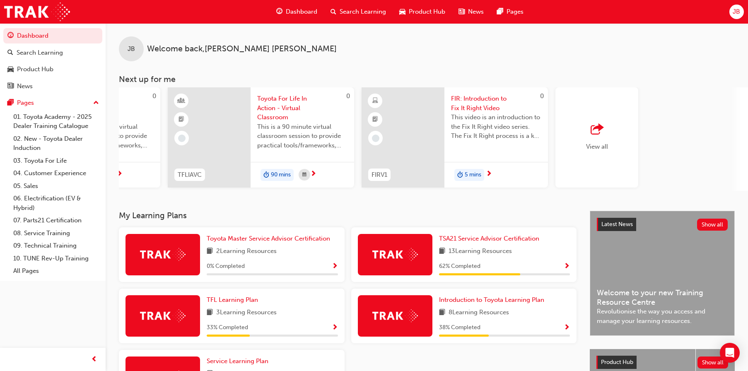
click at [598, 143] on span "View all" at bounding box center [597, 146] width 22 height 7
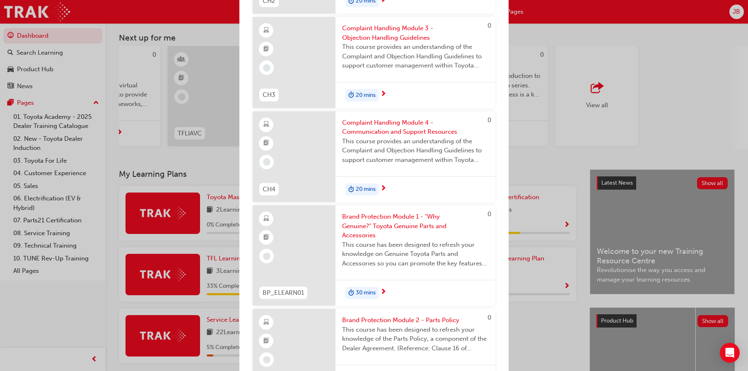
scroll to position [2501, 0]
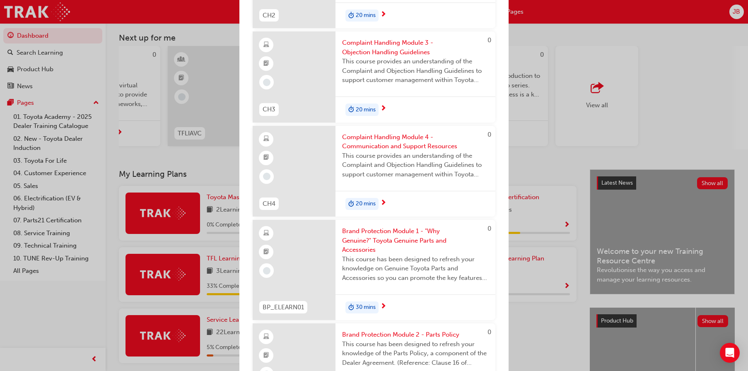
click at [599, 157] on div "Next up for me 0 TSA21_L1 TSA21_L1 Service Advisor Certification (Quiz) To beco…" at bounding box center [374, 185] width 748 height 371
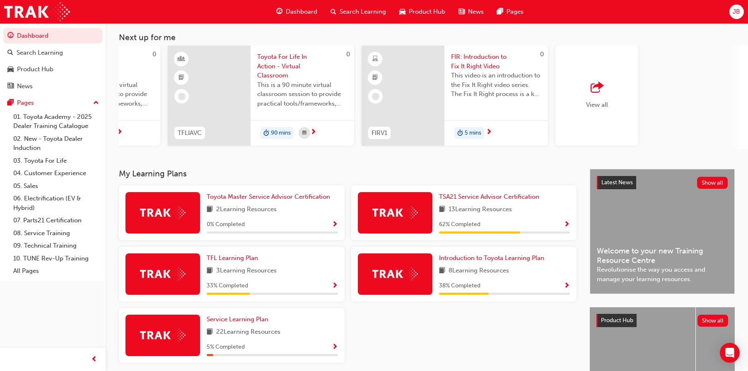
scroll to position [41, 0]
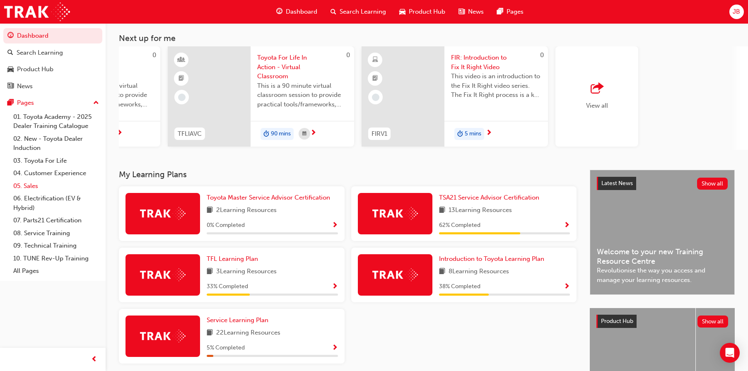
click at [43, 183] on link "05. Sales" at bounding box center [56, 186] width 92 height 13
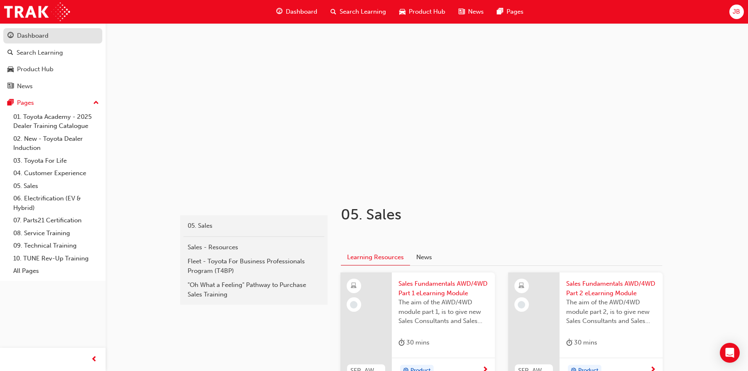
click at [43, 41] on link "Dashboard" at bounding box center [52, 35] width 99 height 15
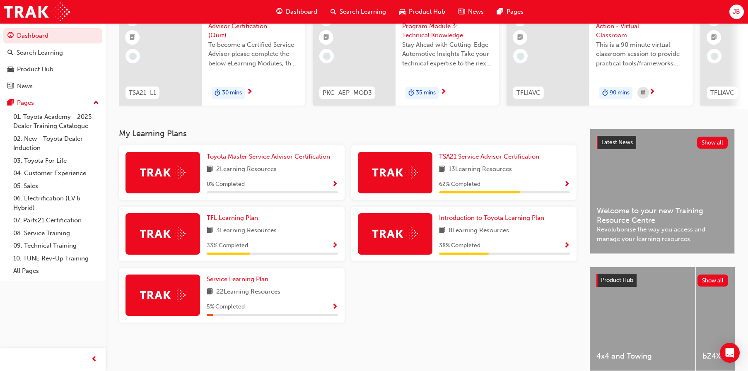
scroll to position [83, 0]
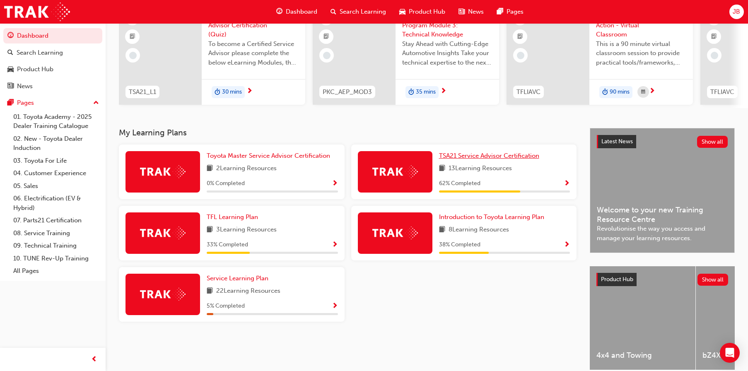
click at [487, 156] on span "TSA21 Service Advisor Certification" at bounding box center [489, 155] width 100 height 7
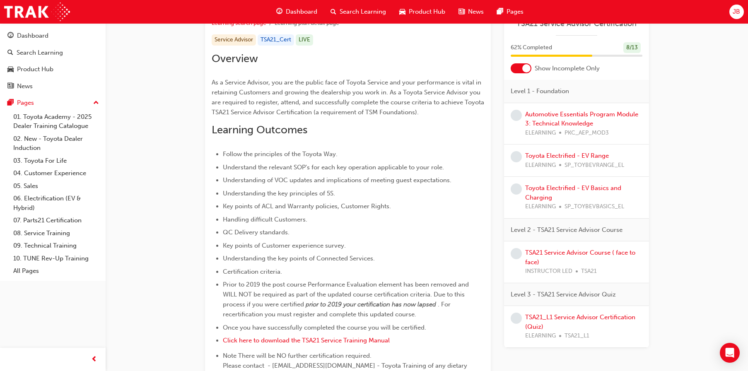
scroll to position [207, 0]
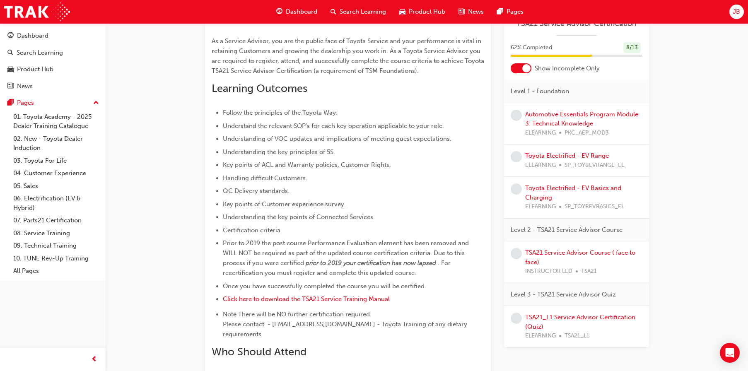
click at [519, 70] on div at bounding box center [521, 68] width 21 height 10
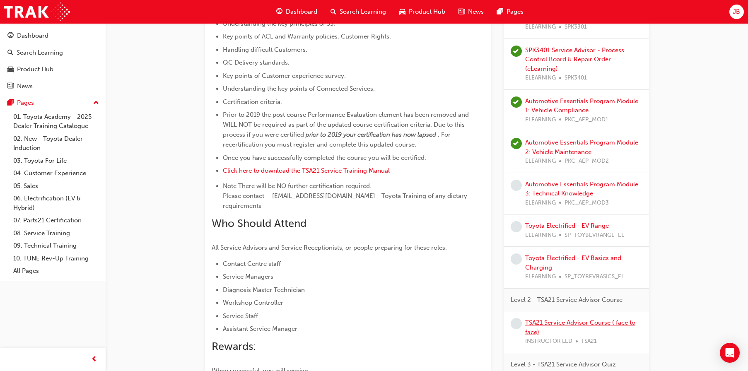
scroll to position [290, 0]
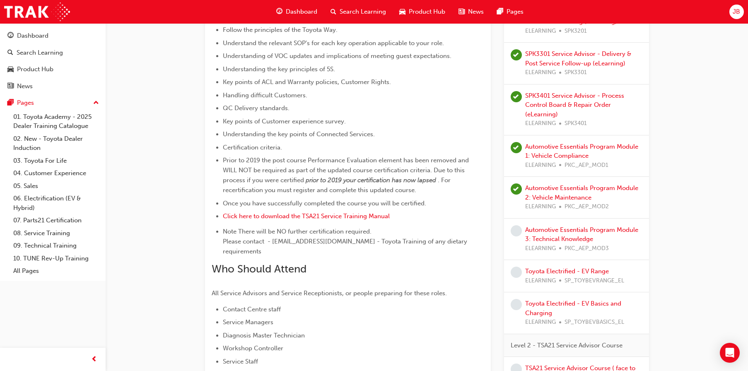
click at [556, 225] on div "Automotive Essentials Program Module 3: Technical Knowledge ELEARNING PKC_AEP_M…" at bounding box center [583, 239] width 117 height 28
click at [553, 226] on link "Automotive Essentials Program Module 3: Technical Knowledge" at bounding box center [581, 234] width 113 height 17
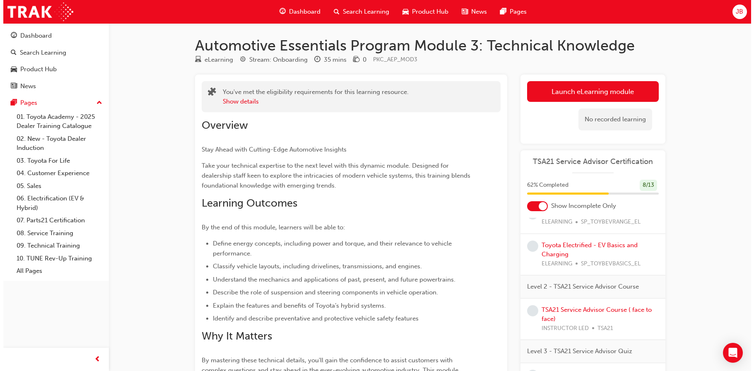
scroll to position [60, 0]
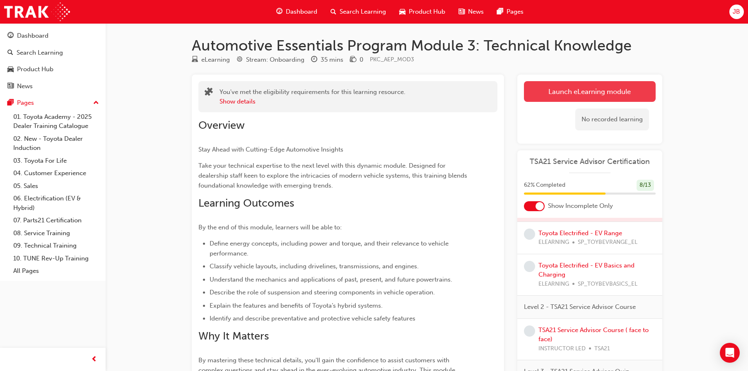
click at [600, 92] on link "Launch eLearning module" at bounding box center [590, 91] width 132 height 21
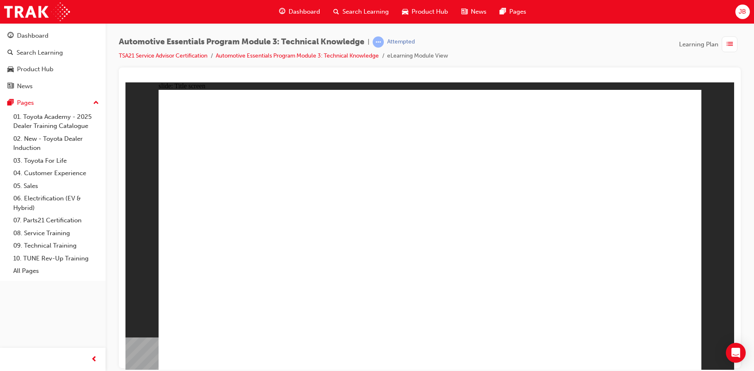
click at [95, 103] on span "up-icon" at bounding box center [96, 103] width 6 height 11
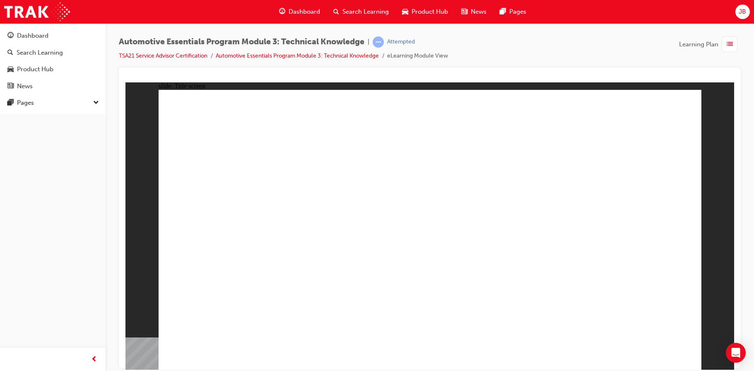
drag, startPoint x: 143, startPoint y: 361, endPoint x: 151, endPoint y: 361, distance: 7.9
click at [151, 361] on div "slide: Title screen Oval 1 Automotive Essentials Program eLearning Module 3 Tec…" at bounding box center [429, 225] width 609 height 287
click at [92, 357] on span "prev-icon" at bounding box center [94, 359] width 6 height 10
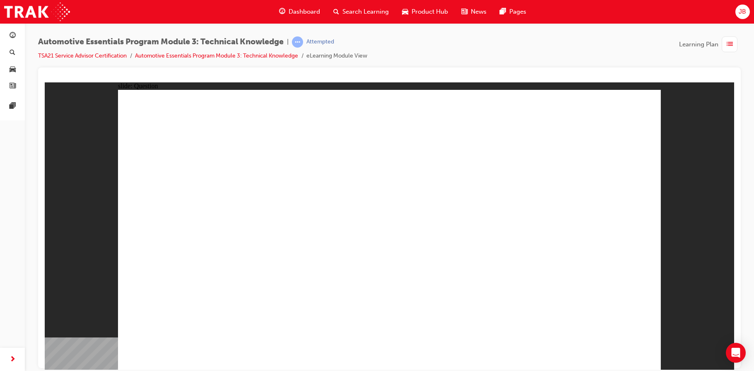
radio input "true"
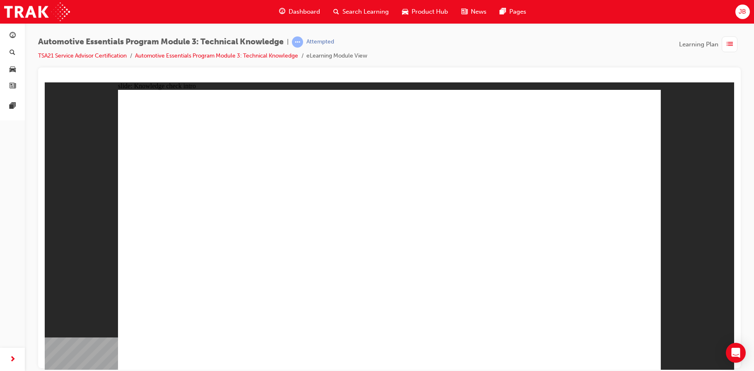
radio input "true"
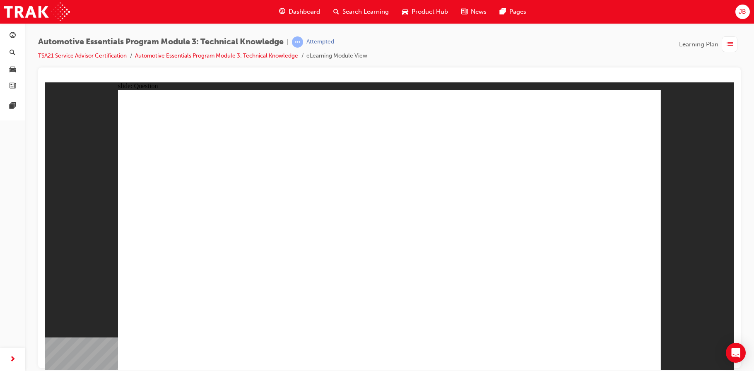
radio input "true"
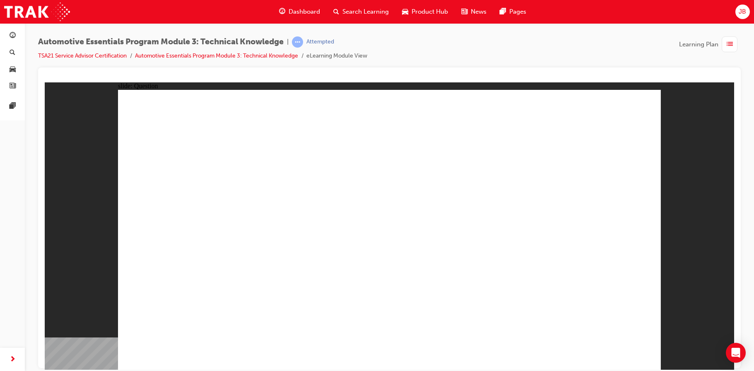
radio input "true"
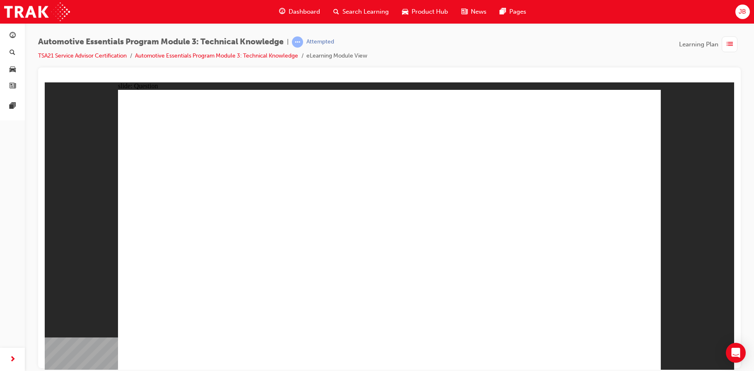
radio input "true"
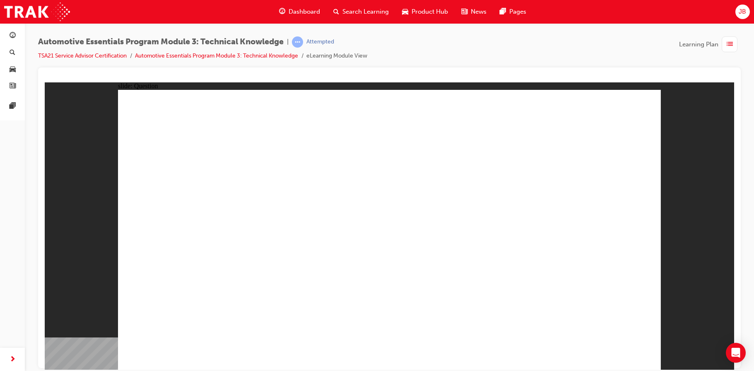
drag, startPoint x: 284, startPoint y: 303, endPoint x: 285, endPoint y: 309, distance: 5.9
click at [735, 48] on div "button" at bounding box center [730, 44] width 16 height 16
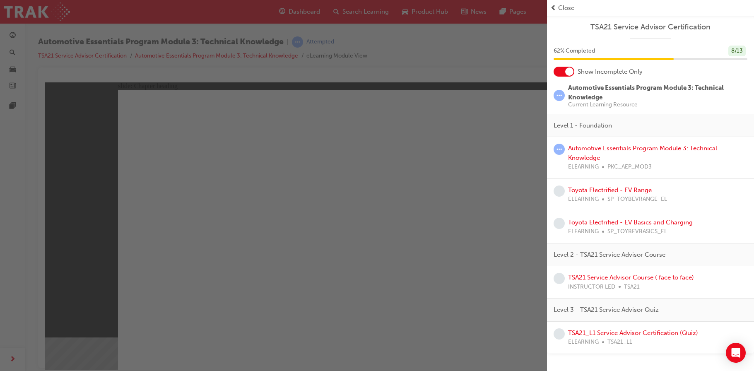
click at [511, 224] on div "button" at bounding box center [273, 185] width 547 height 371
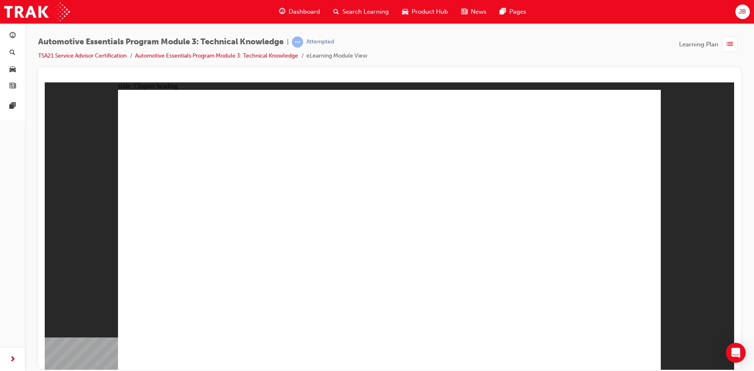
drag, startPoint x: 71, startPoint y: 101, endPoint x: 52, endPoint y: 94, distance: 20.5
click at [70, 101] on div "slide: Chapter heading 3 Rectangle 1 Engines Click next to continue. arrow_red.…" at bounding box center [389, 225] width 689 height 287
click at [52, 94] on div "slide: Chapter heading 3 Rectangle 1 Engines Click next to continue. arrow_red.…" at bounding box center [389, 225] width 689 height 287
click at [55, 125] on div "slide: Chapter heading 3 Rectangle 1 Engines Click next to continue. arrow_red.…" at bounding box center [389, 225] width 689 height 287
click at [54, 126] on div "slide: Chapter heading 3 Rectangle 1 Engines Click next to continue. arrow_red.…" at bounding box center [389, 225] width 689 height 287
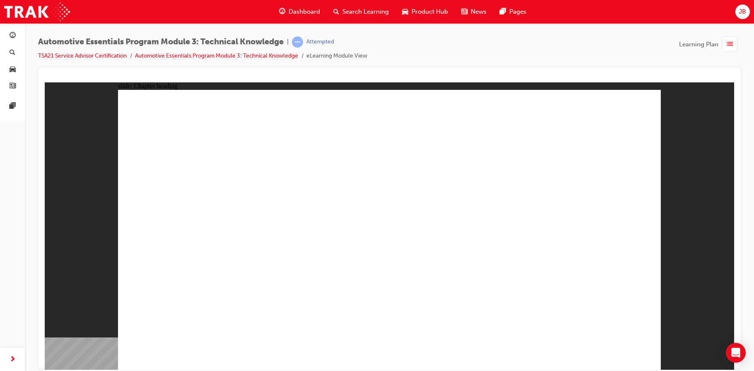
click at [53, 127] on div "slide: Chapter heading 3 Rectangle 1 Engines Click next to continue. arrow_red.…" at bounding box center [389, 225] width 689 height 287
click at [5, 357] on div "button" at bounding box center [12, 359] width 17 height 17
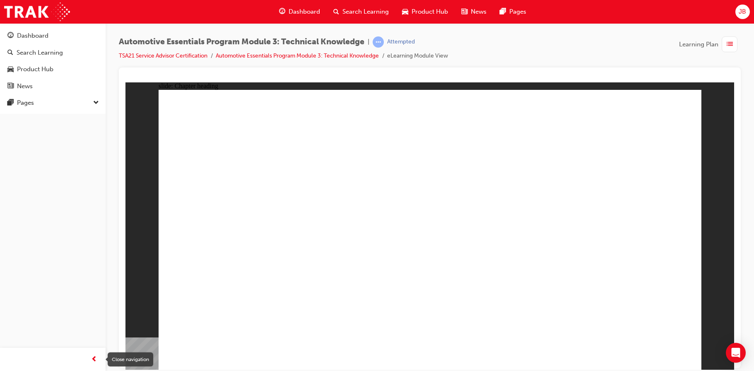
click at [89, 355] on div "button" at bounding box center [94, 359] width 17 height 17
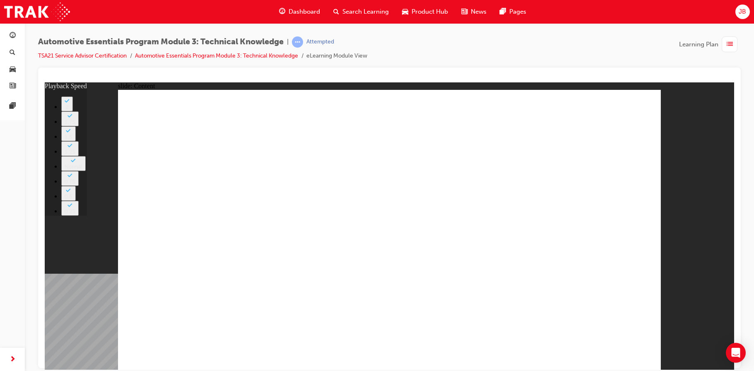
type input "17"
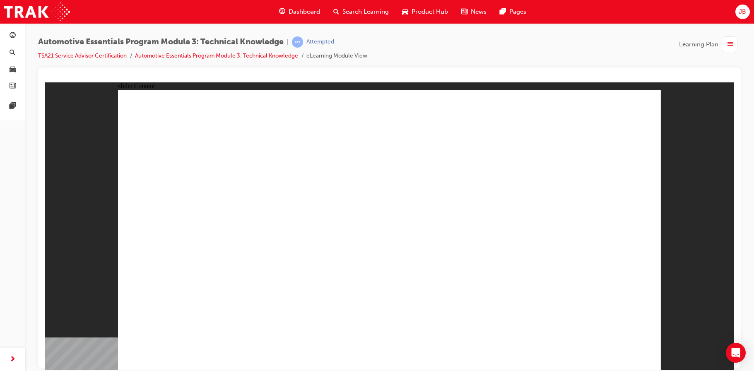
drag, startPoint x: 641, startPoint y: 112, endPoint x: 650, endPoint y: 105, distance: 11.8
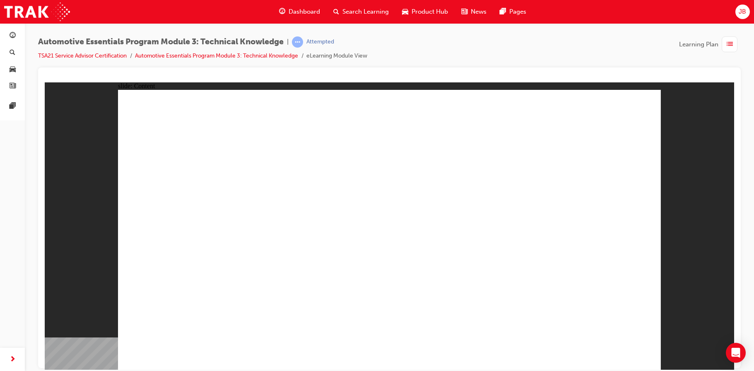
drag, startPoint x: 650, startPoint y: 104, endPoint x: 604, endPoint y: 122, distance: 49.3
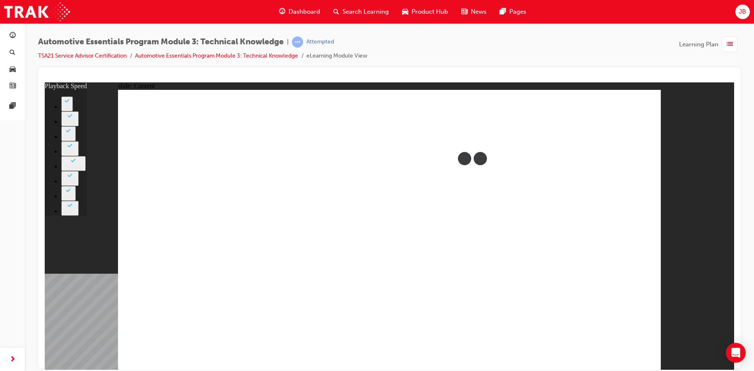
type input "20"
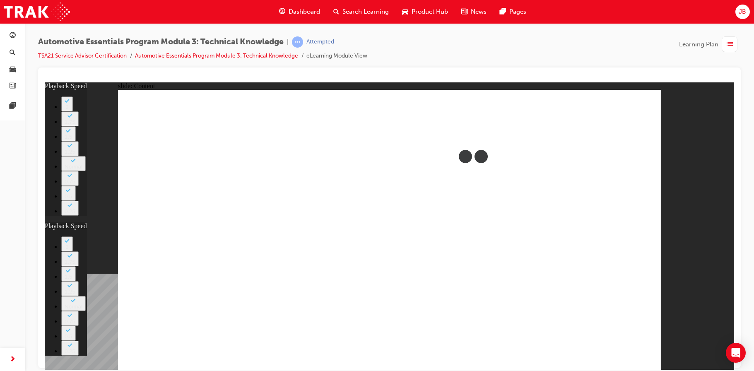
type input "15"
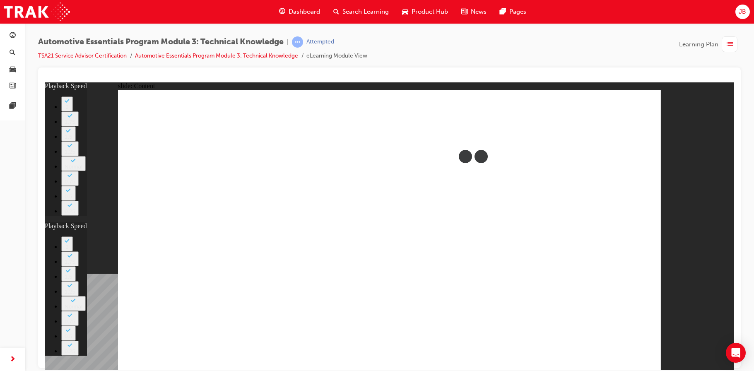
type input "20"
type input "15"
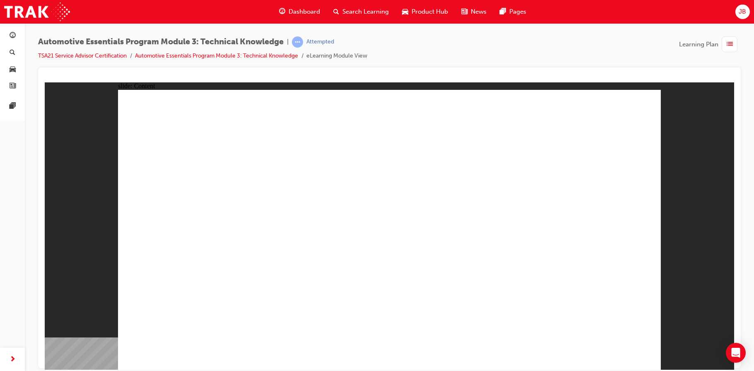
drag, startPoint x: 539, startPoint y: 311, endPoint x: 531, endPoint y: 311, distance: 7.9
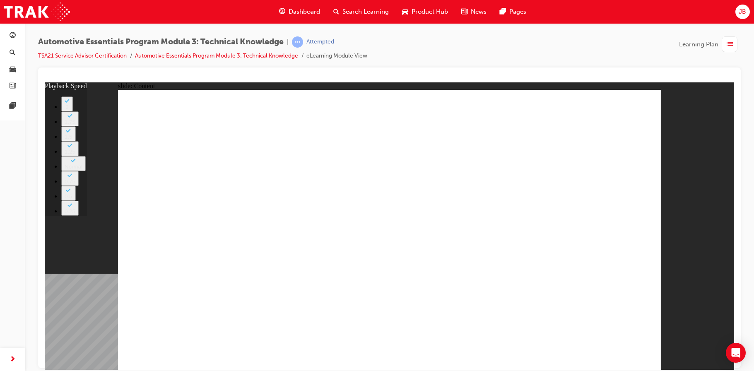
drag, startPoint x: 511, startPoint y: 126, endPoint x: 516, endPoint y: 123, distance: 5.6
type input "18"
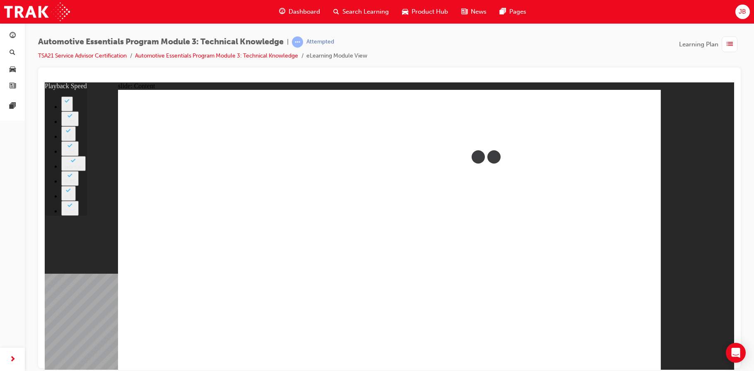
drag, startPoint x: 631, startPoint y: 344, endPoint x: 620, endPoint y: 355, distance: 15.8
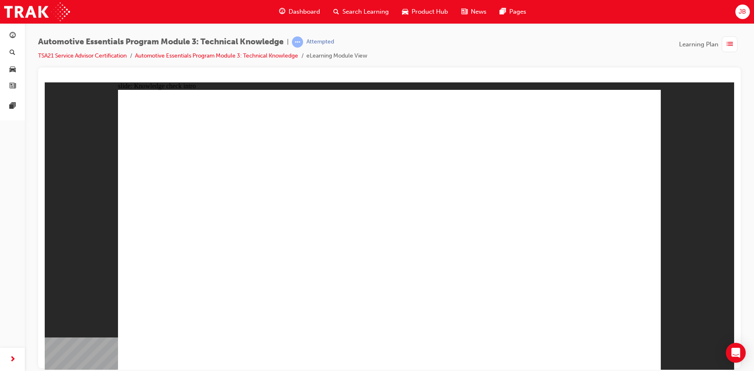
radio input "true"
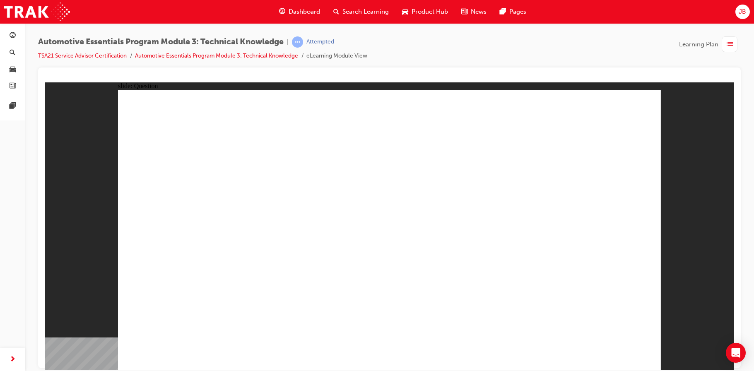
radio input "true"
